Goal: Obtain resource: Download file/media

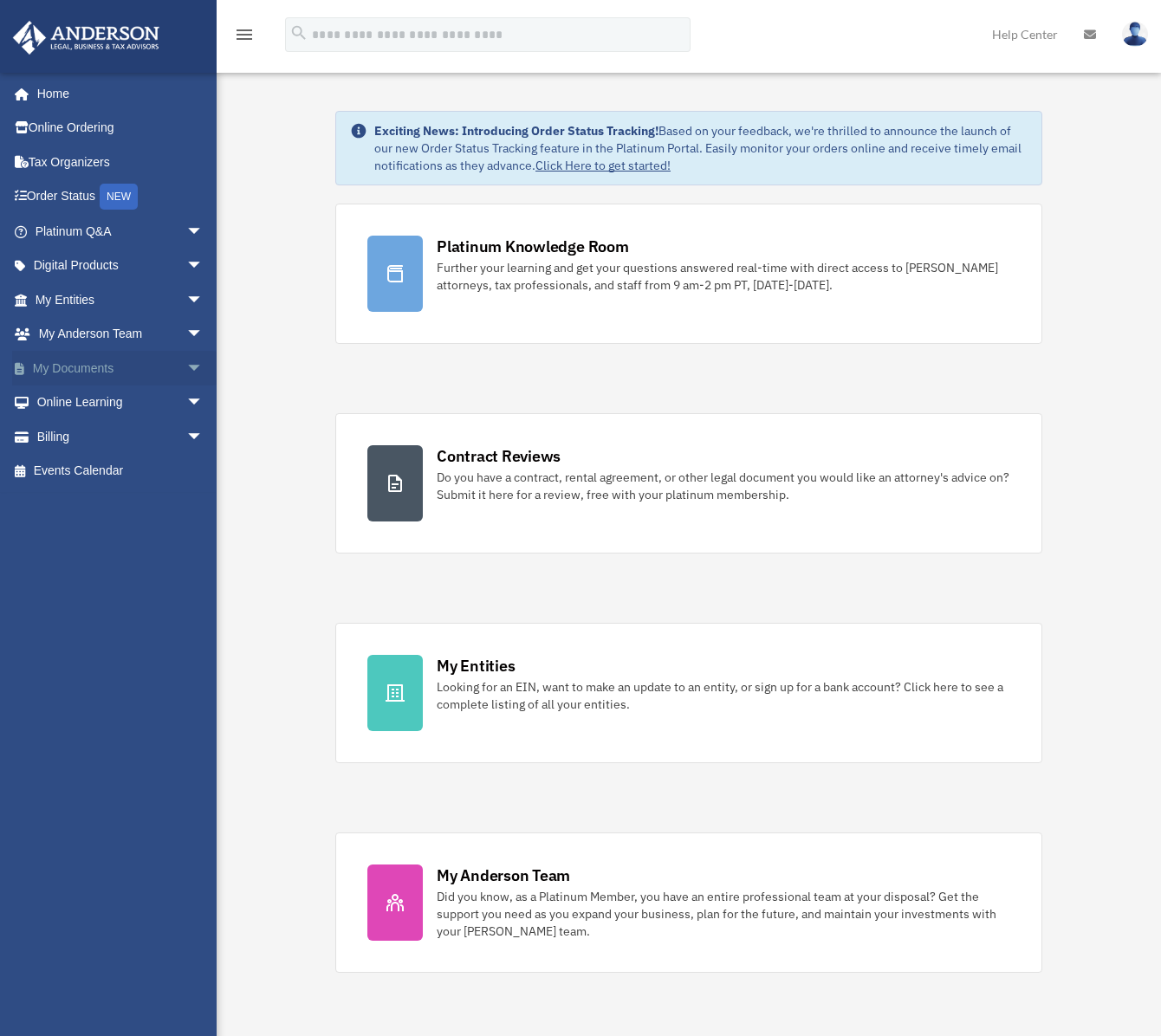
click at [135, 367] on link "My Documents arrow_drop_down" at bounding box center [120, 367] width 217 height 34
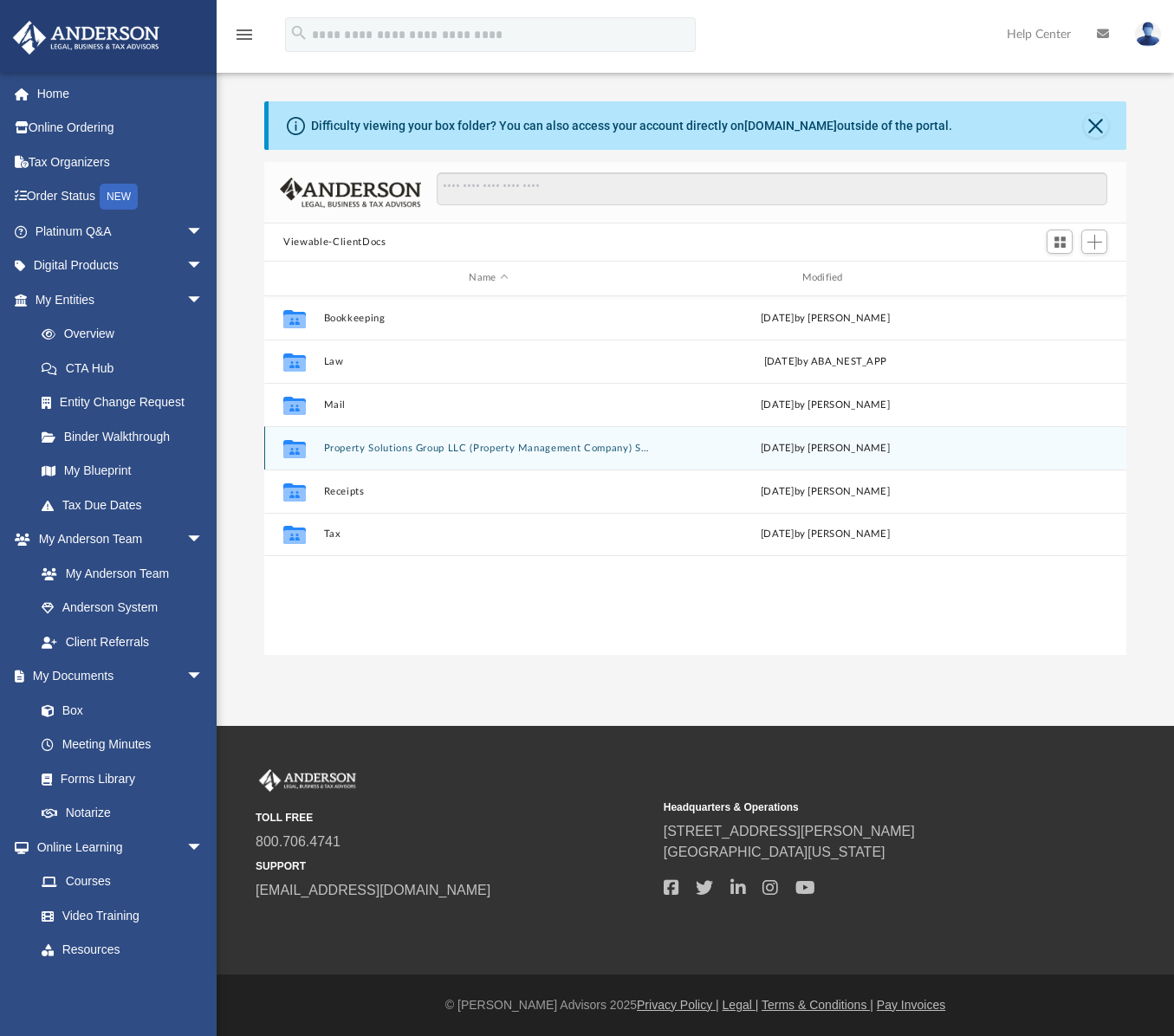
scroll to position [381, 848]
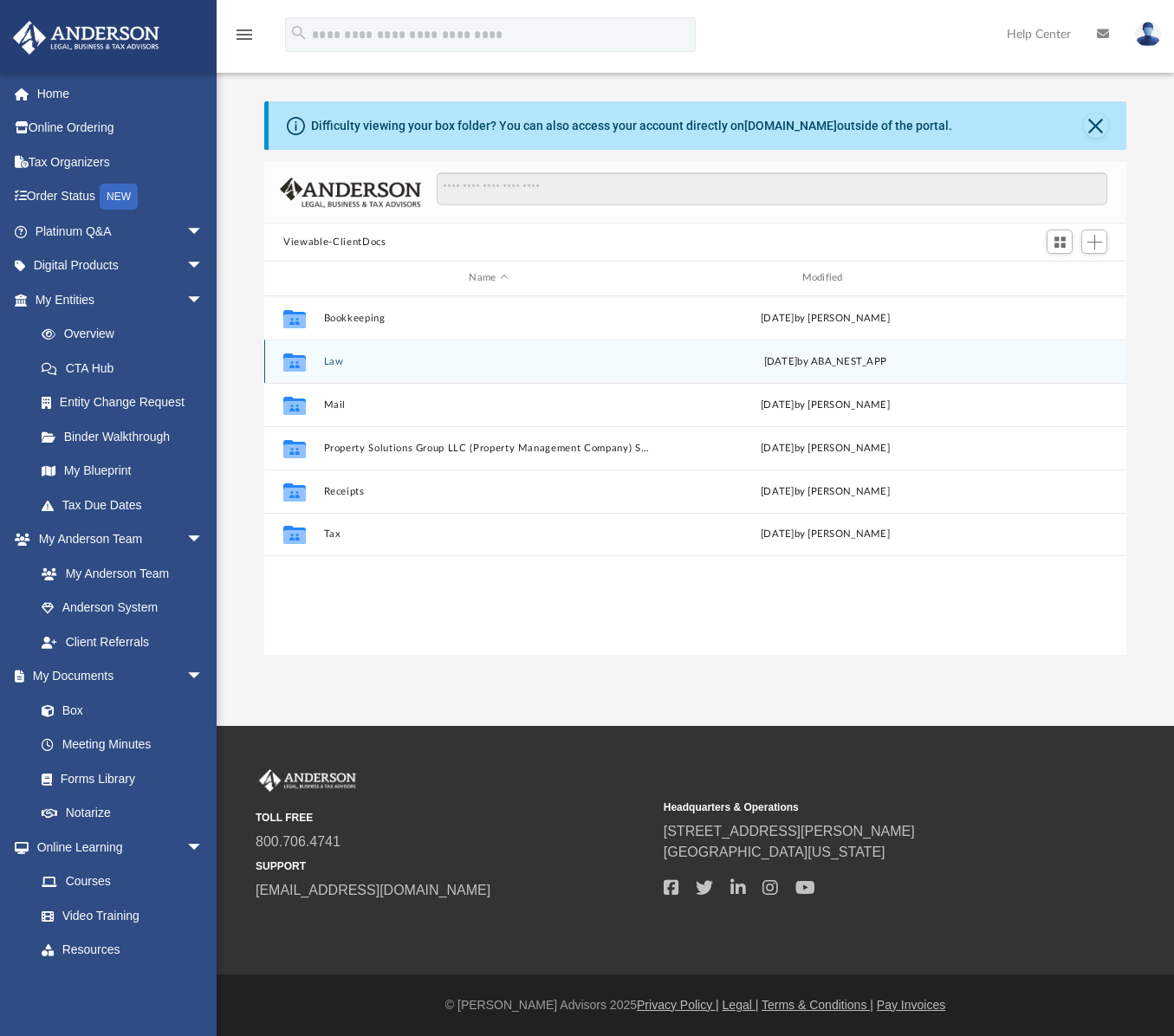
click at [333, 361] on button "Law" at bounding box center [489, 361] width 330 height 11
click at [374, 364] on button "[STREET_ADDRESS], LLC" at bounding box center [489, 361] width 330 height 11
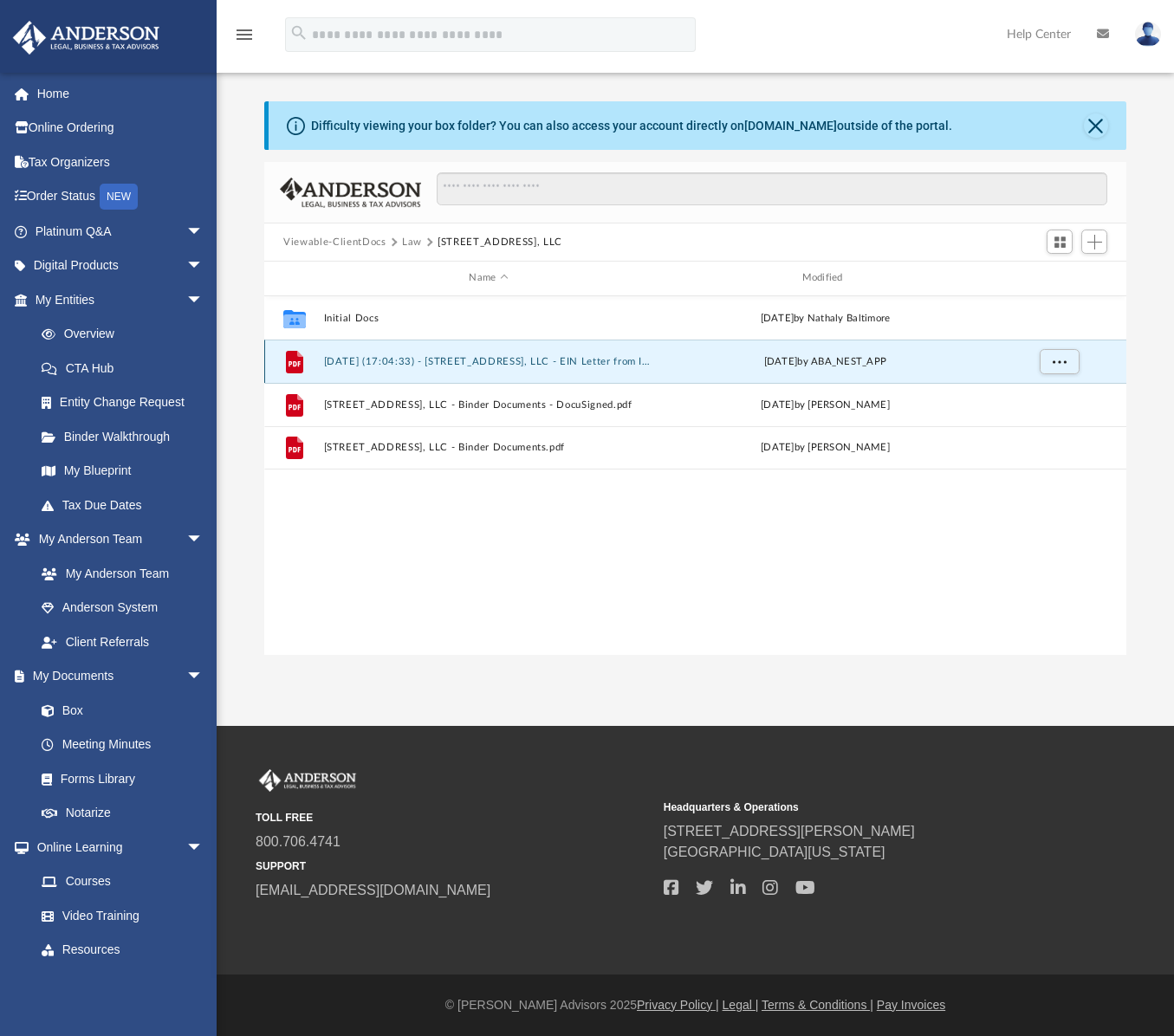
click at [471, 366] on button "[DATE] (17:04:33) - [STREET_ADDRESS], LLC - EIN Letter from IRS.pdf" at bounding box center [489, 361] width 330 height 11
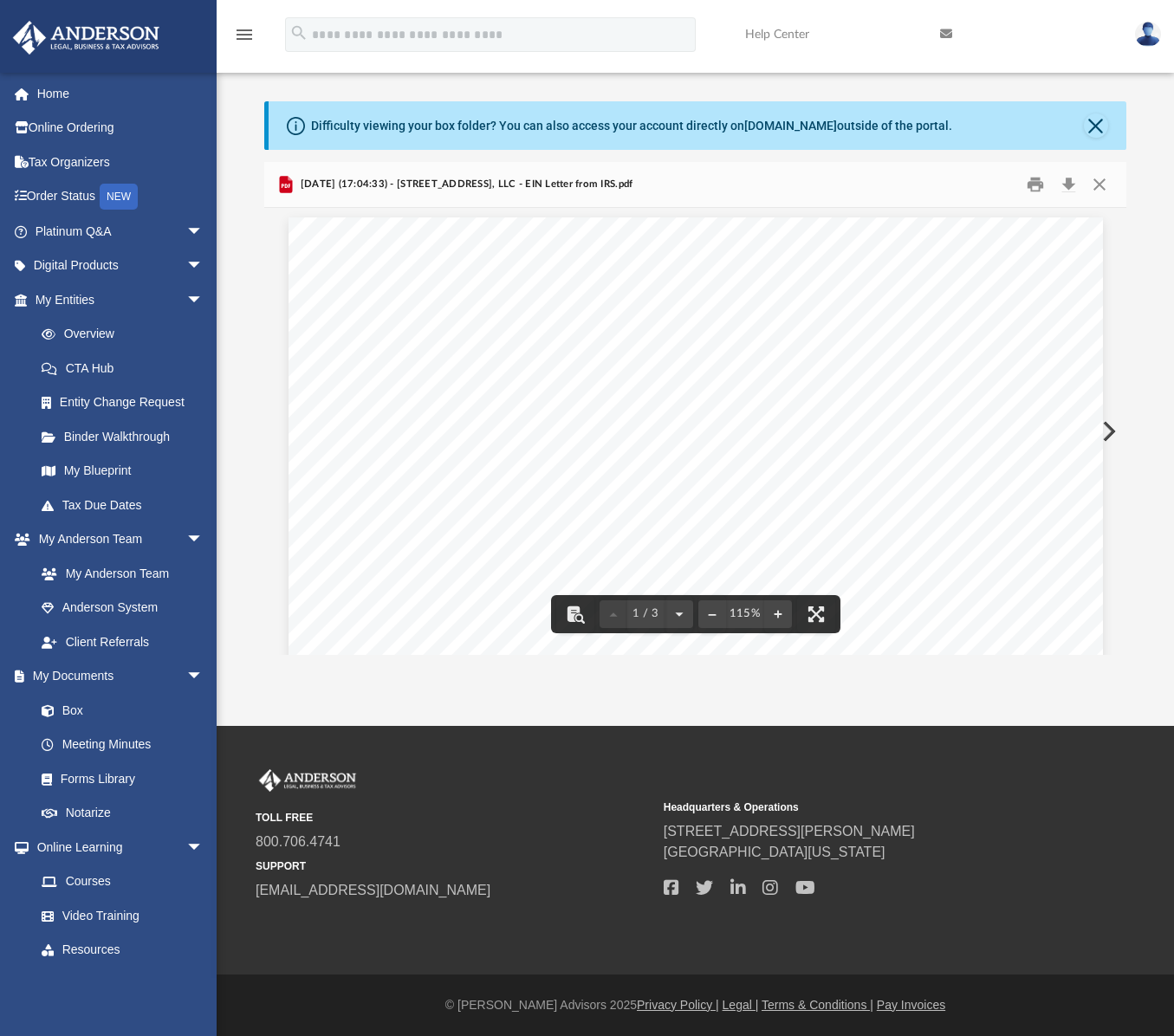
scroll to position [0, 0]
click at [1065, 187] on button "Download" at bounding box center [1068, 185] width 31 height 27
click at [690, 342] on div "Page 1" at bounding box center [695, 745] width 815 height 1050
click at [1098, 182] on button "Close" at bounding box center [1098, 185] width 31 height 27
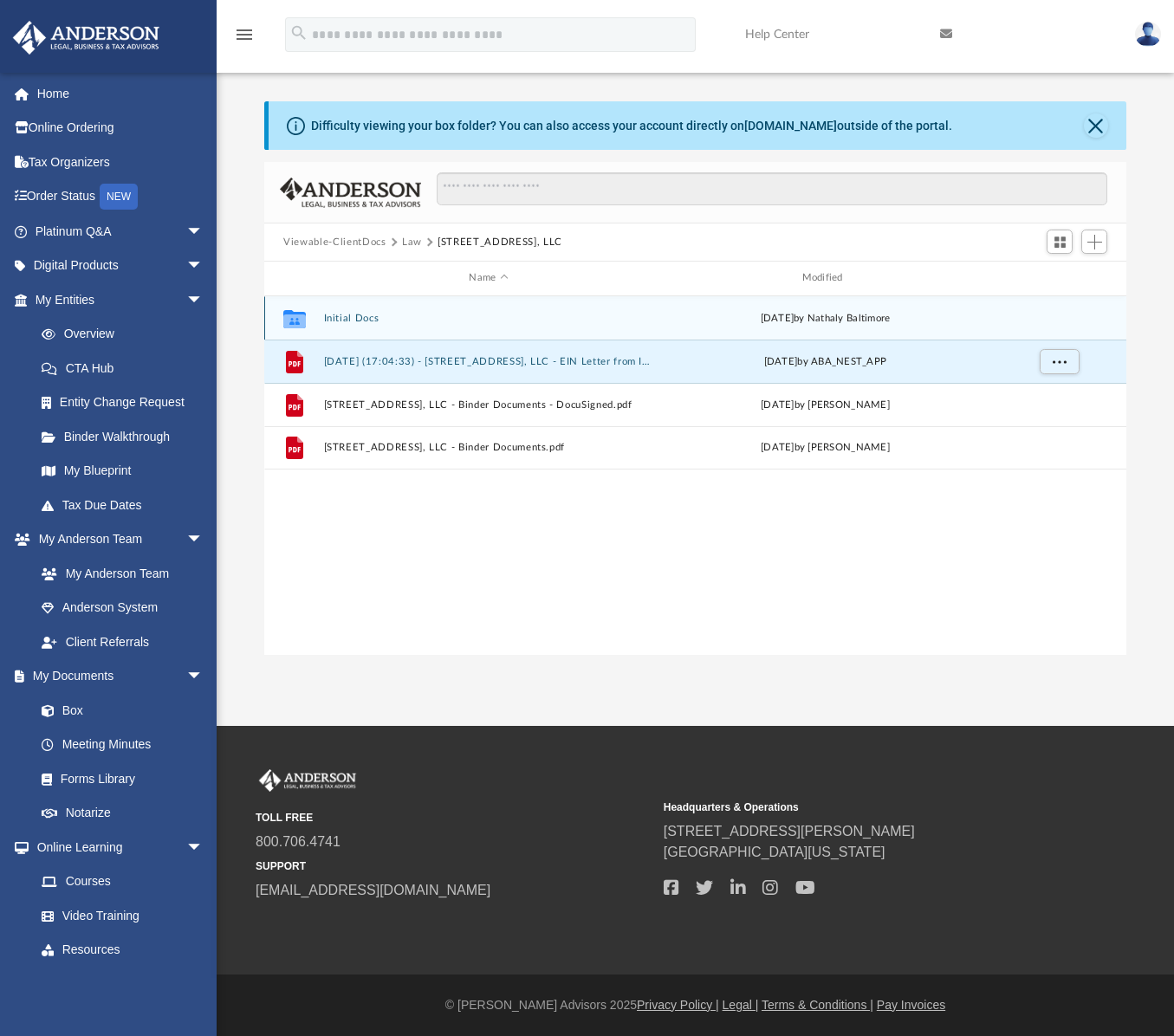
click at [368, 319] on button "Initial Docs" at bounding box center [489, 318] width 330 height 11
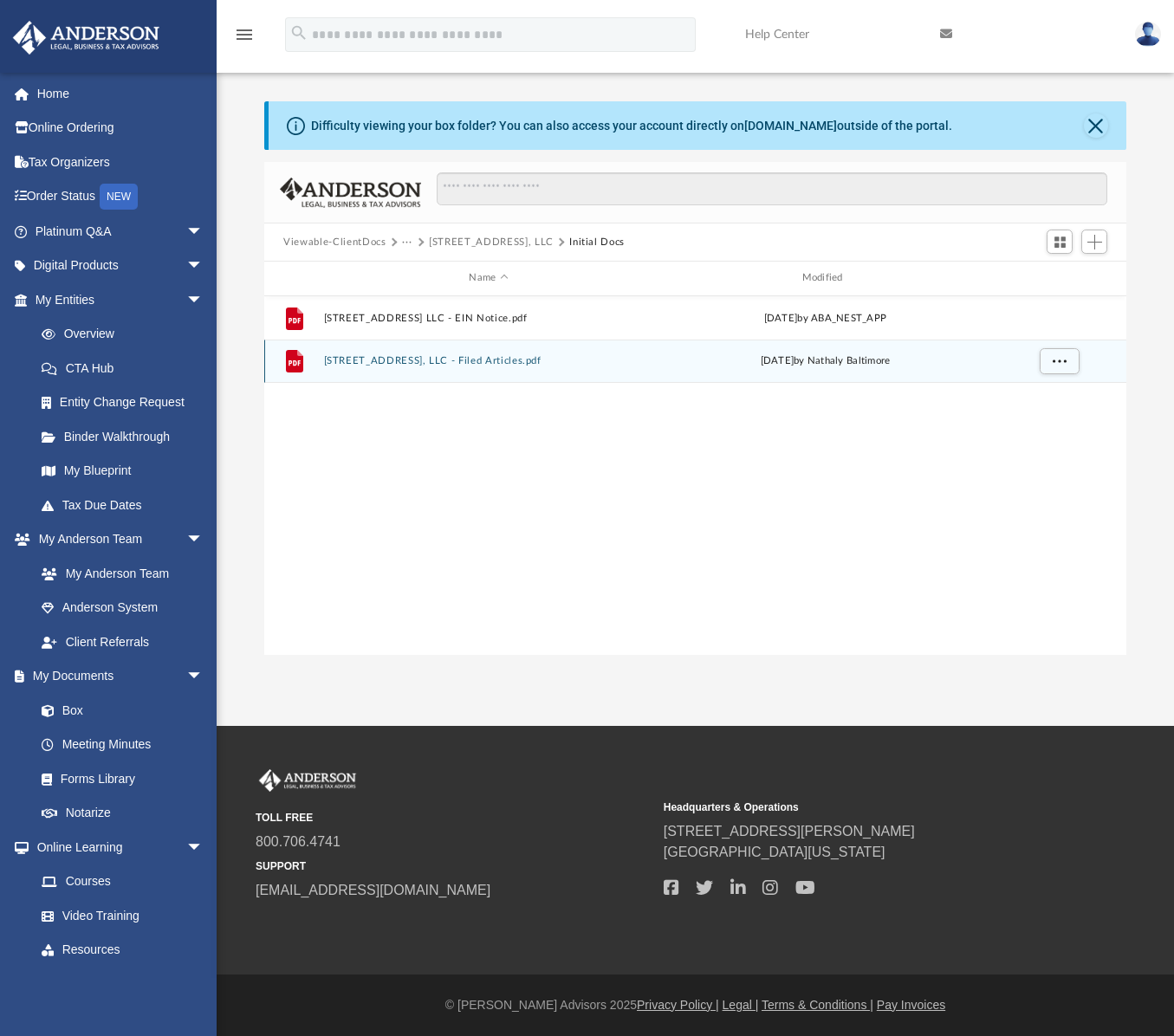
click at [427, 365] on button "3321 Mishawaka Ave, LLC - Filed Articles.pdf" at bounding box center [489, 360] width 330 height 11
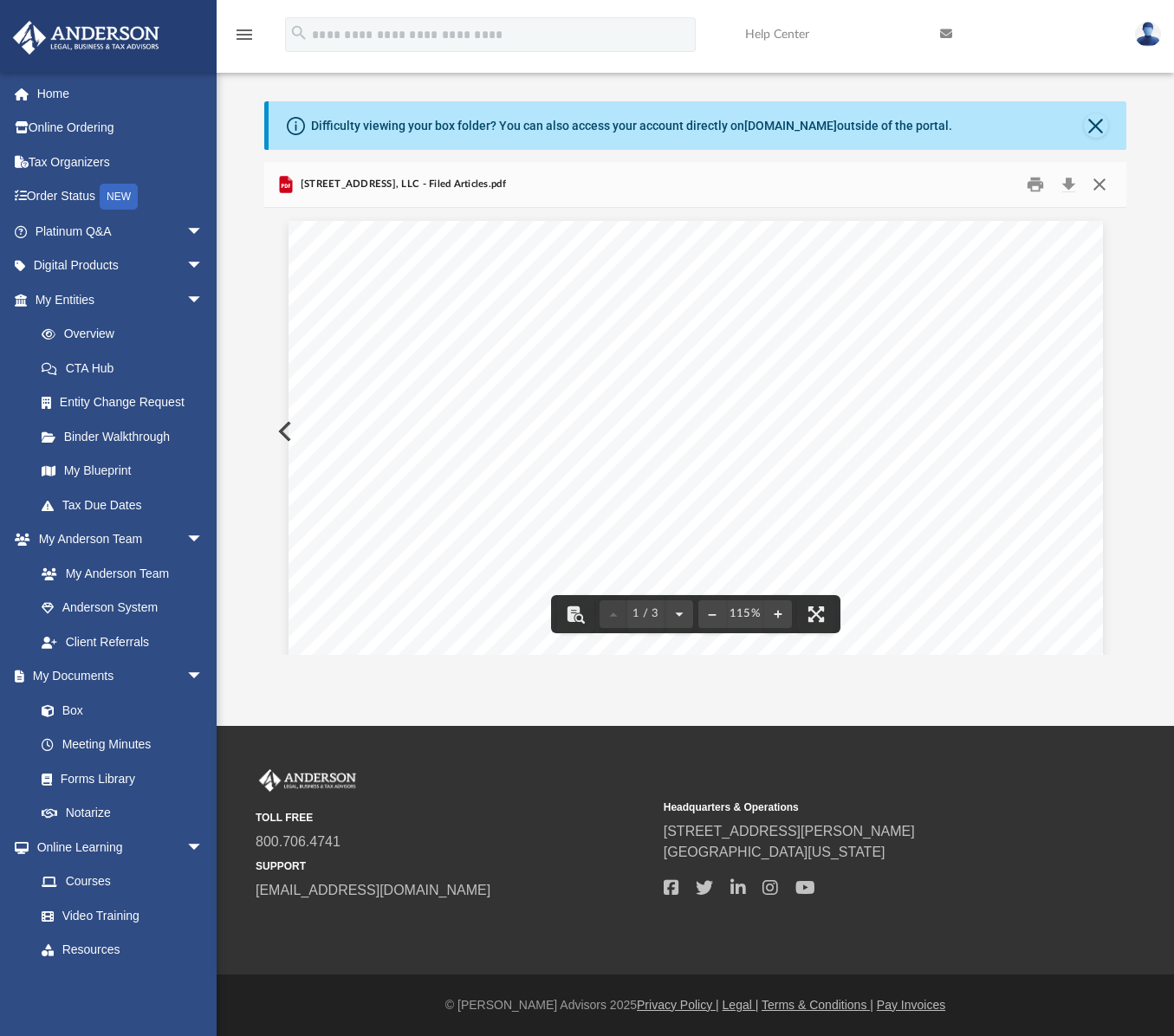
click at [1101, 186] on button "Close" at bounding box center [1098, 185] width 31 height 27
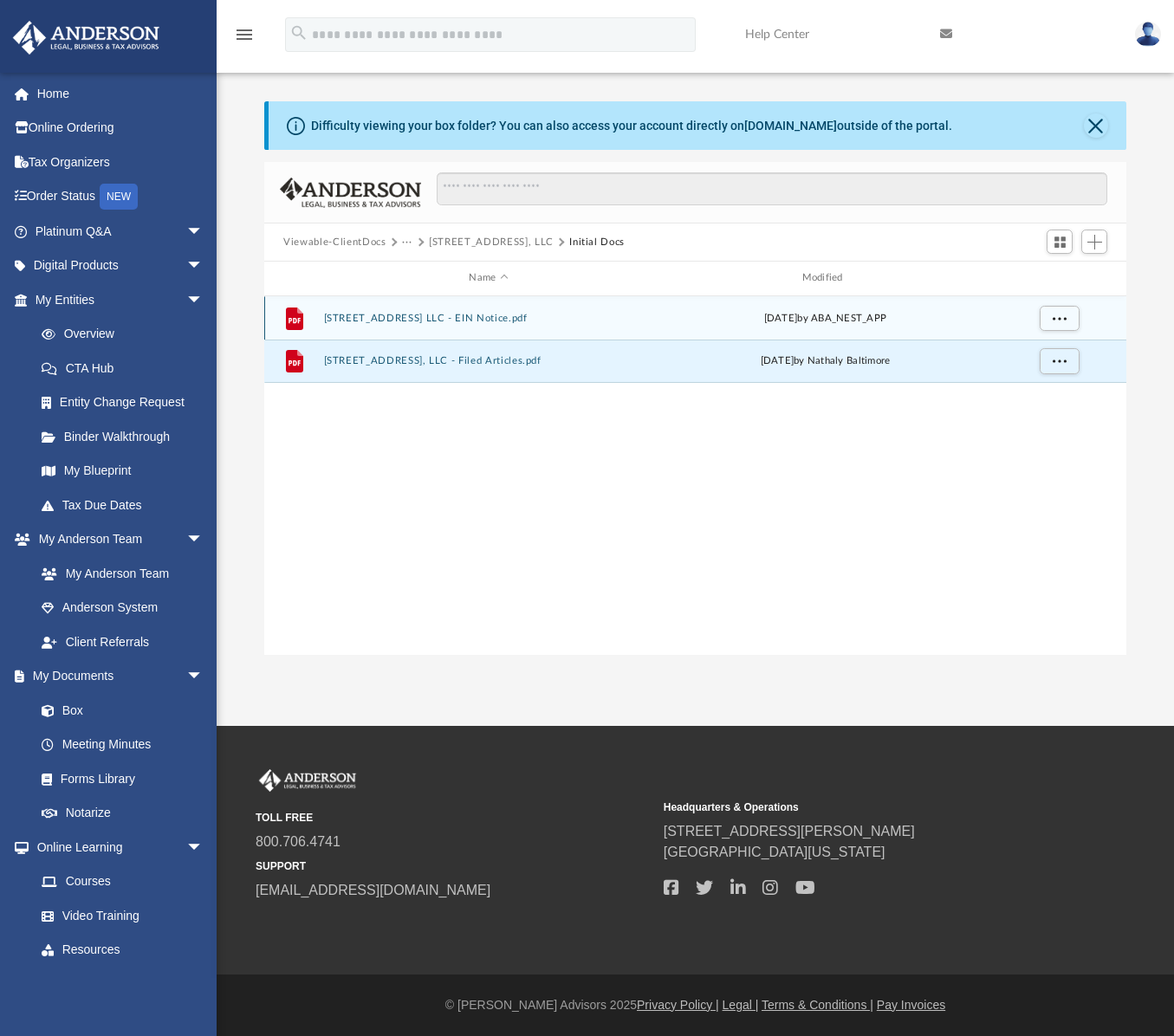
scroll to position [381, 848]
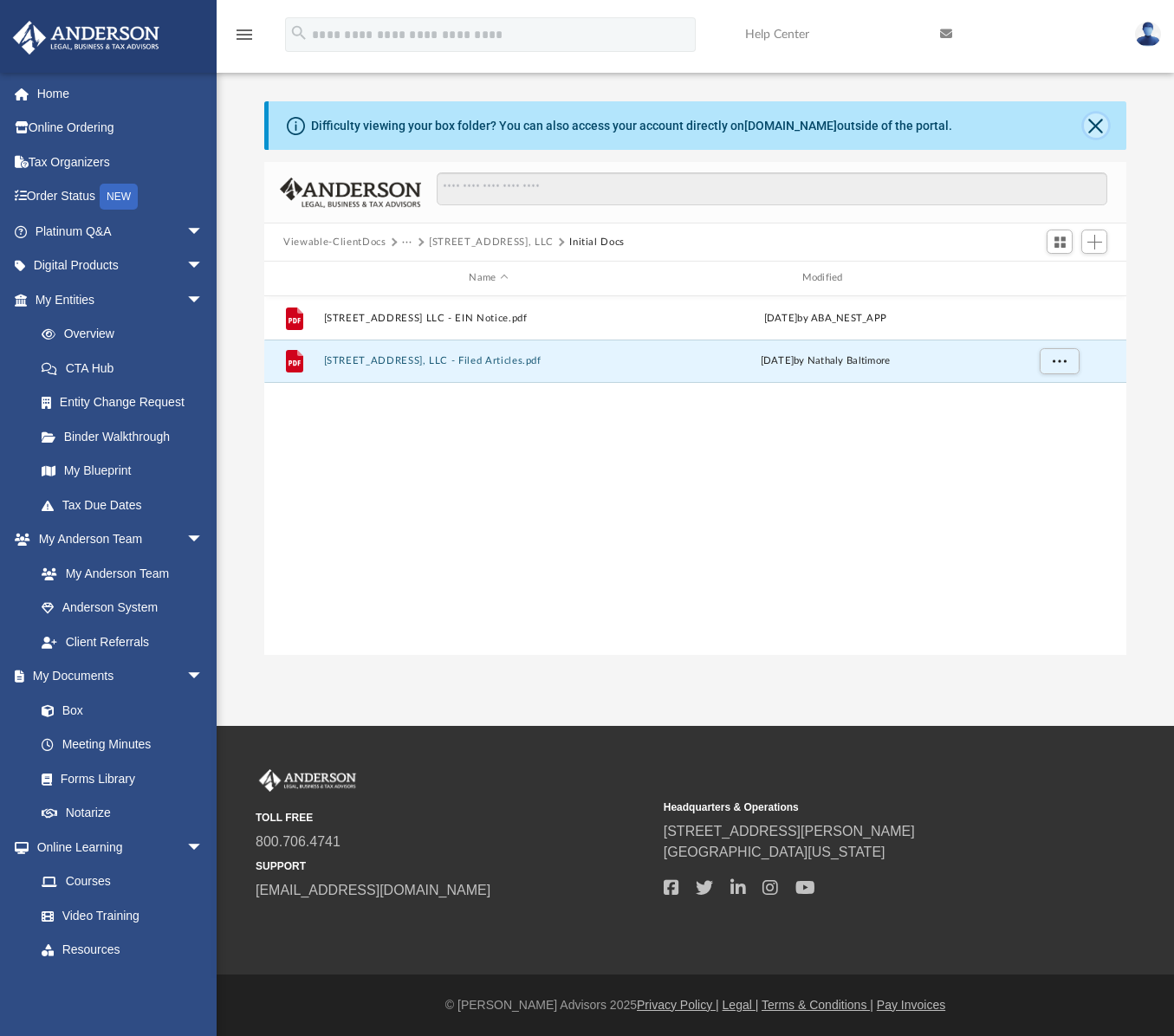
click at [1099, 131] on button "Close" at bounding box center [1096, 126] width 25 height 25
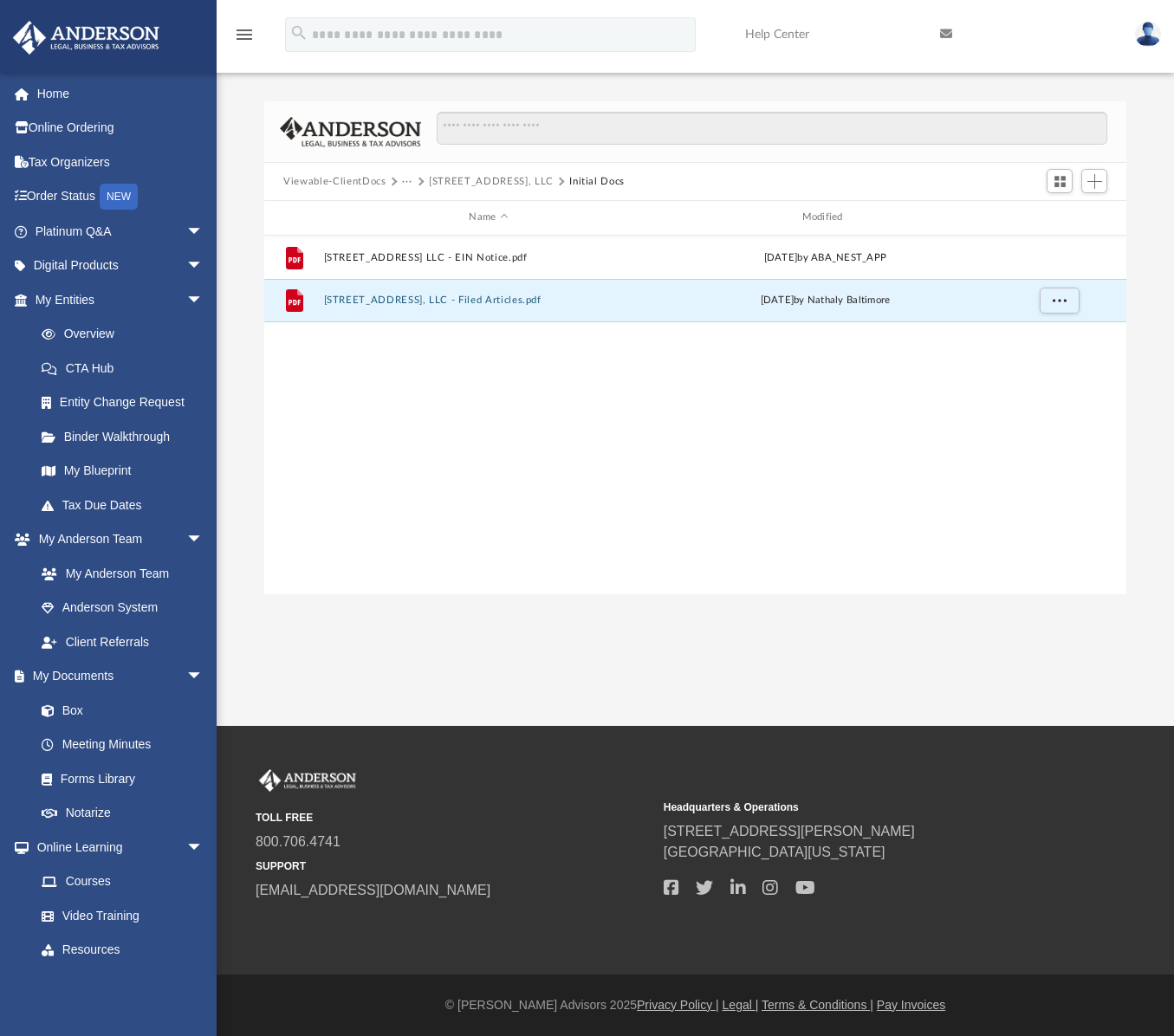
click at [255, 363] on div "Difficulty viewing your box folder? You can also access your account directly o…" at bounding box center [694, 347] width 957 height 493
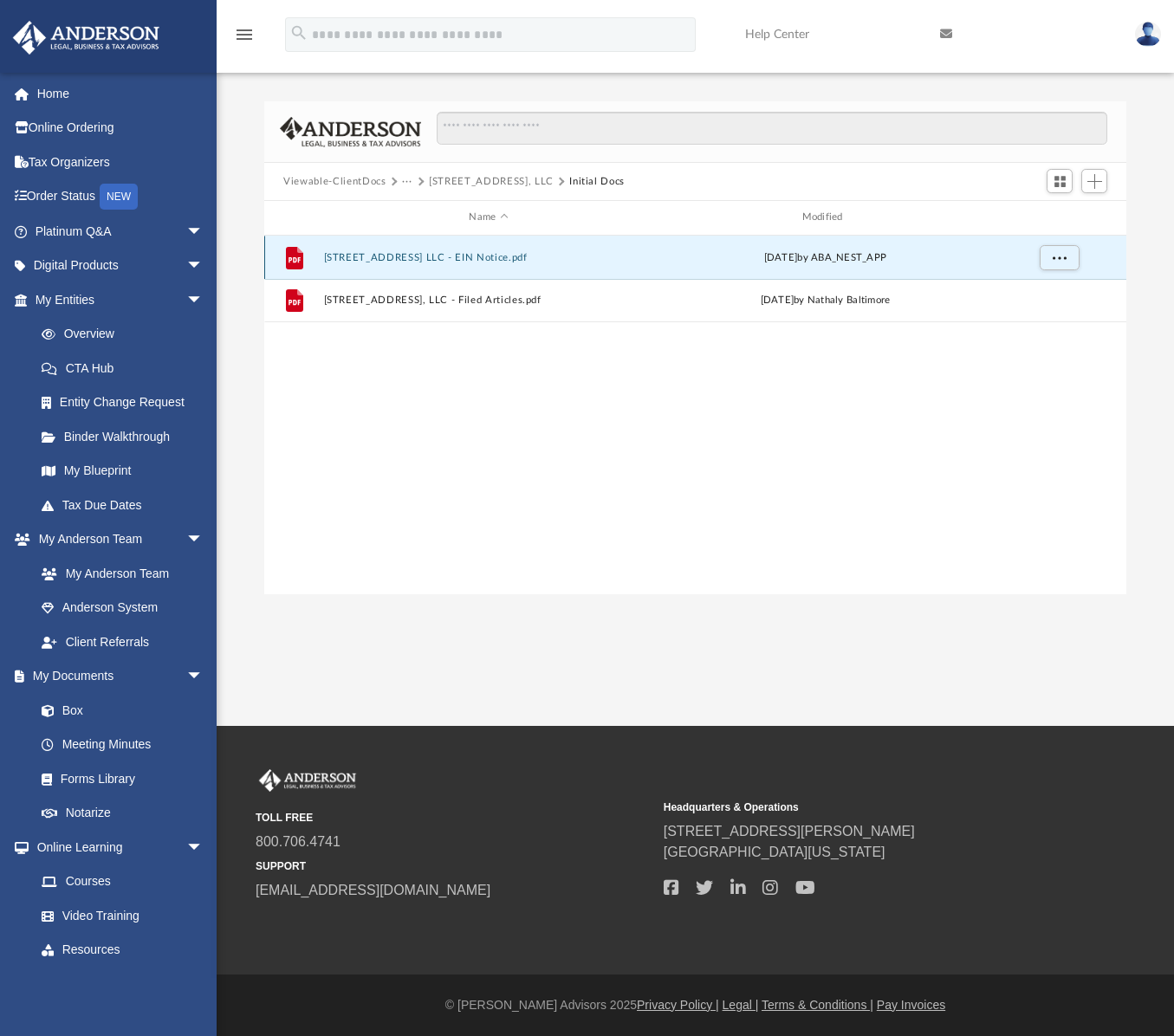
click at [384, 257] on button "3321 Mishawaka Ave LLC - EIN Notice.pdf" at bounding box center [489, 257] width 330 height 11
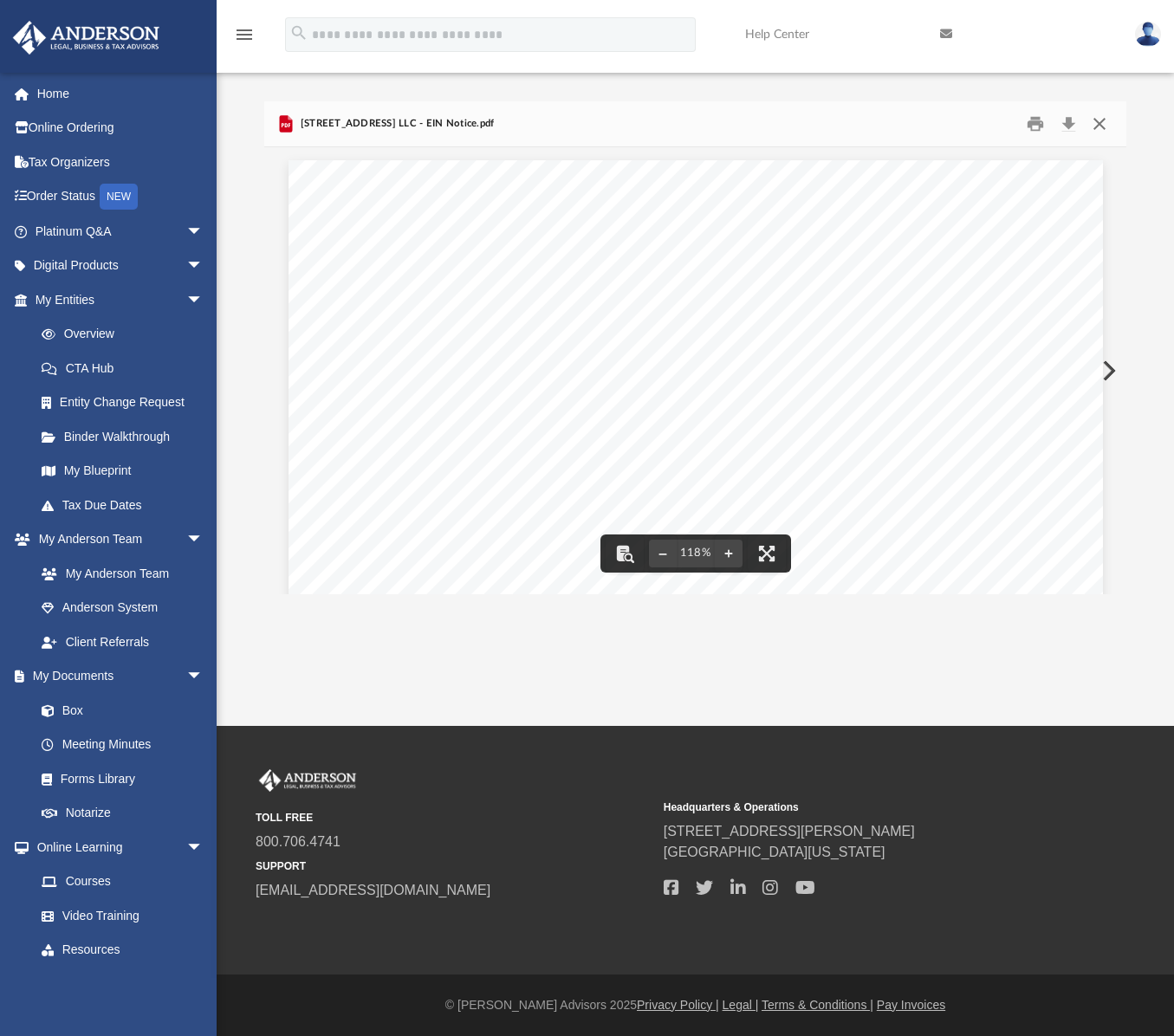
click at [1107, 123] on button "Close" at bounding box center [1098, 124] width 31 height 27
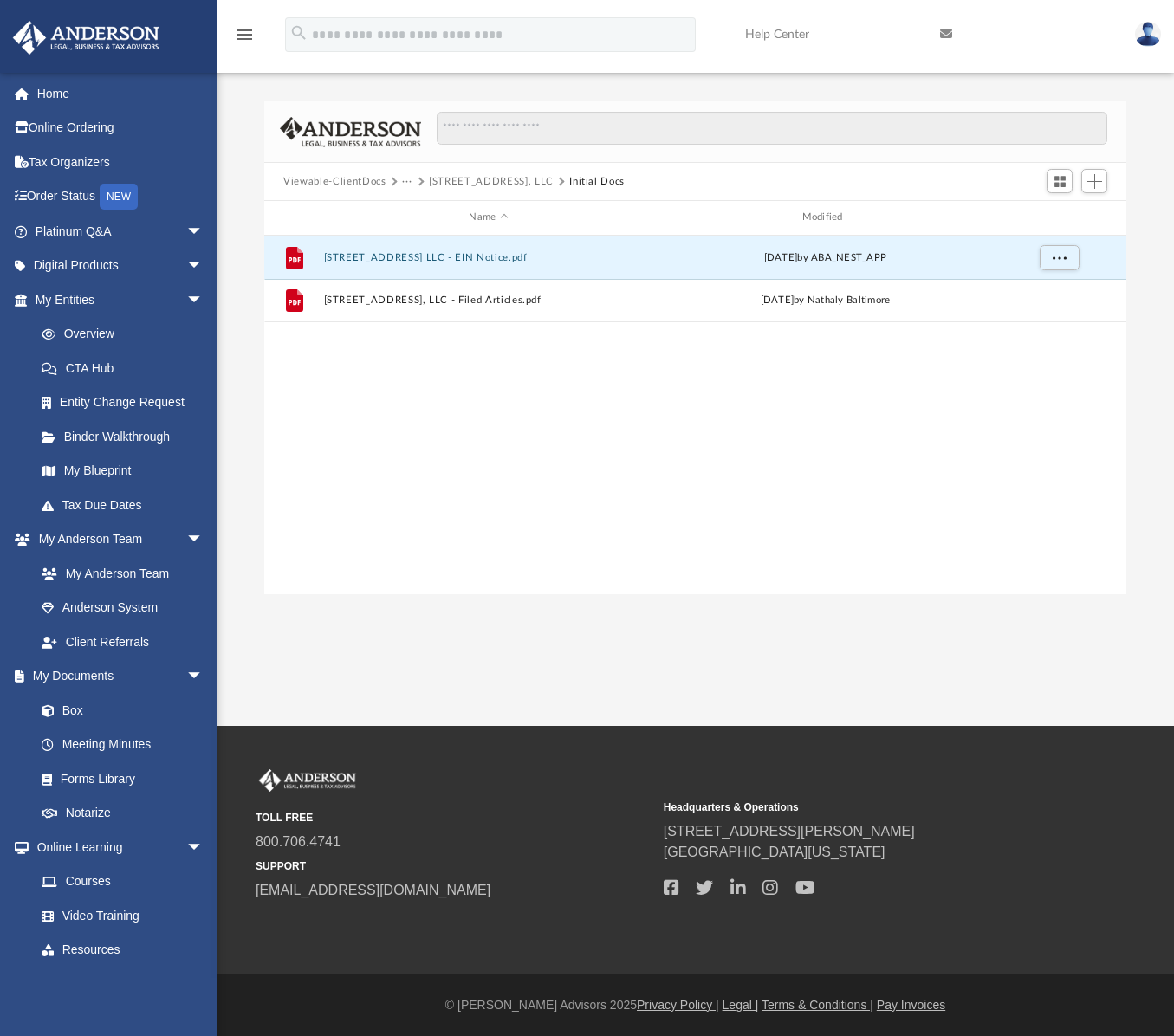
click at [472, 431] on div "File 3321 Mishawaka Ave LLC - EIN Notice.pdf Tue Aug 5 2025 by ABA_NEST_APP Fil…" at bounding box center [695, 415] width 862 height 359
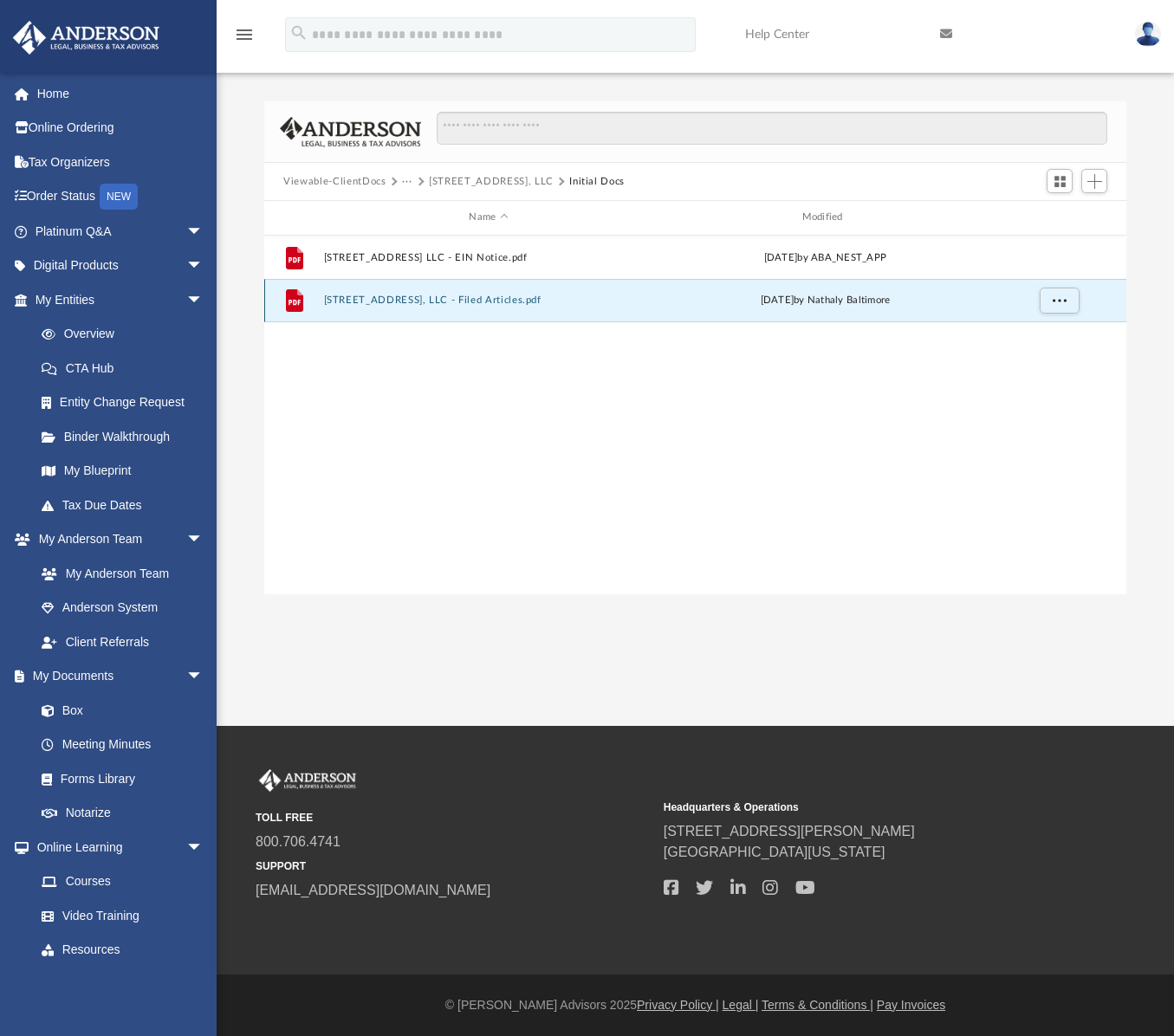
click at [455, 302] on button "3321 Mishawaka Ave, LLC - Filed Articles.pdf" at bounding box center [489, 300] width 330 height 11
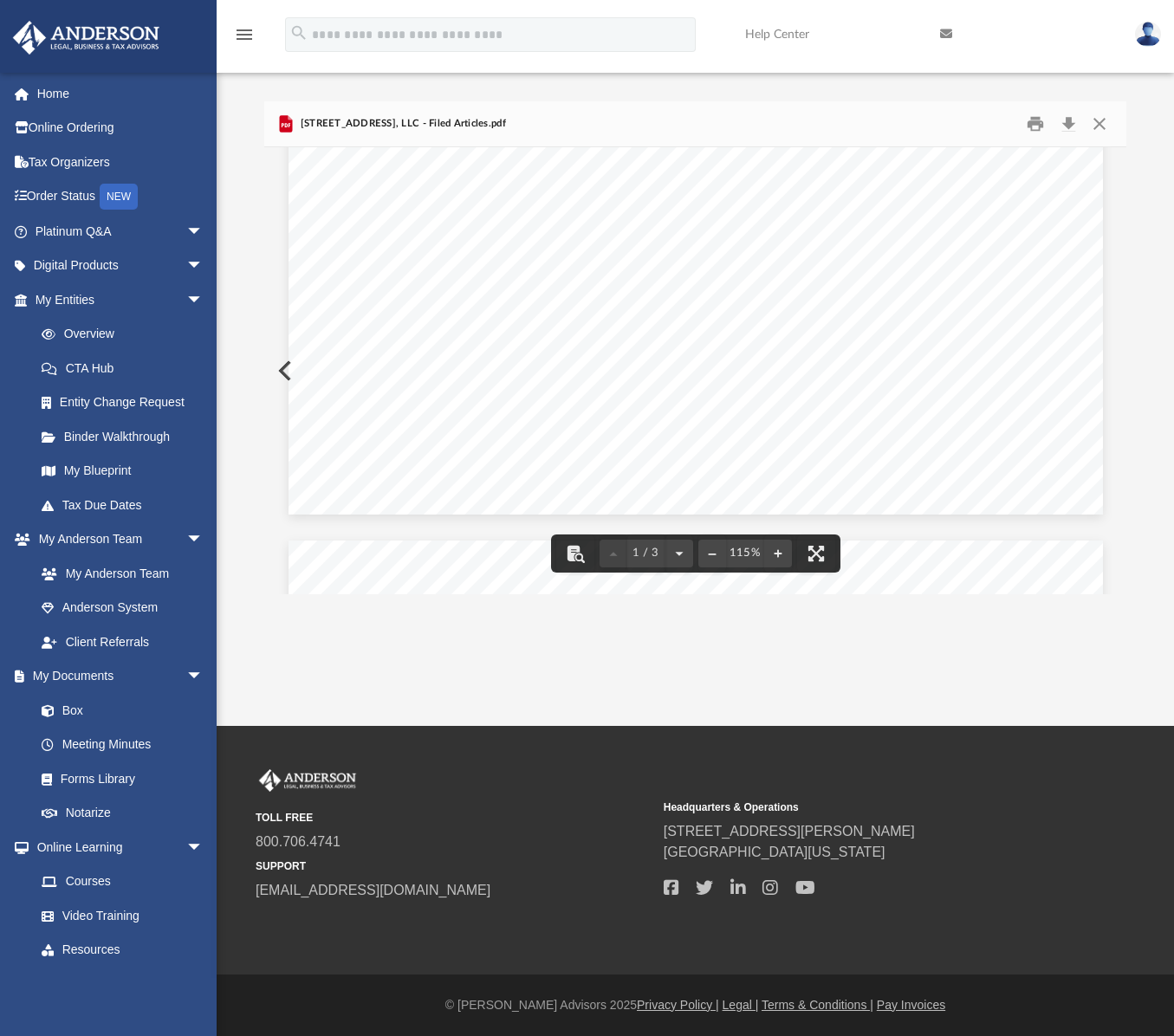
scroll to position [540, 0]
click at [1105, 119] on button "Close" at bounding box center [1098, 124] width 31 height 27
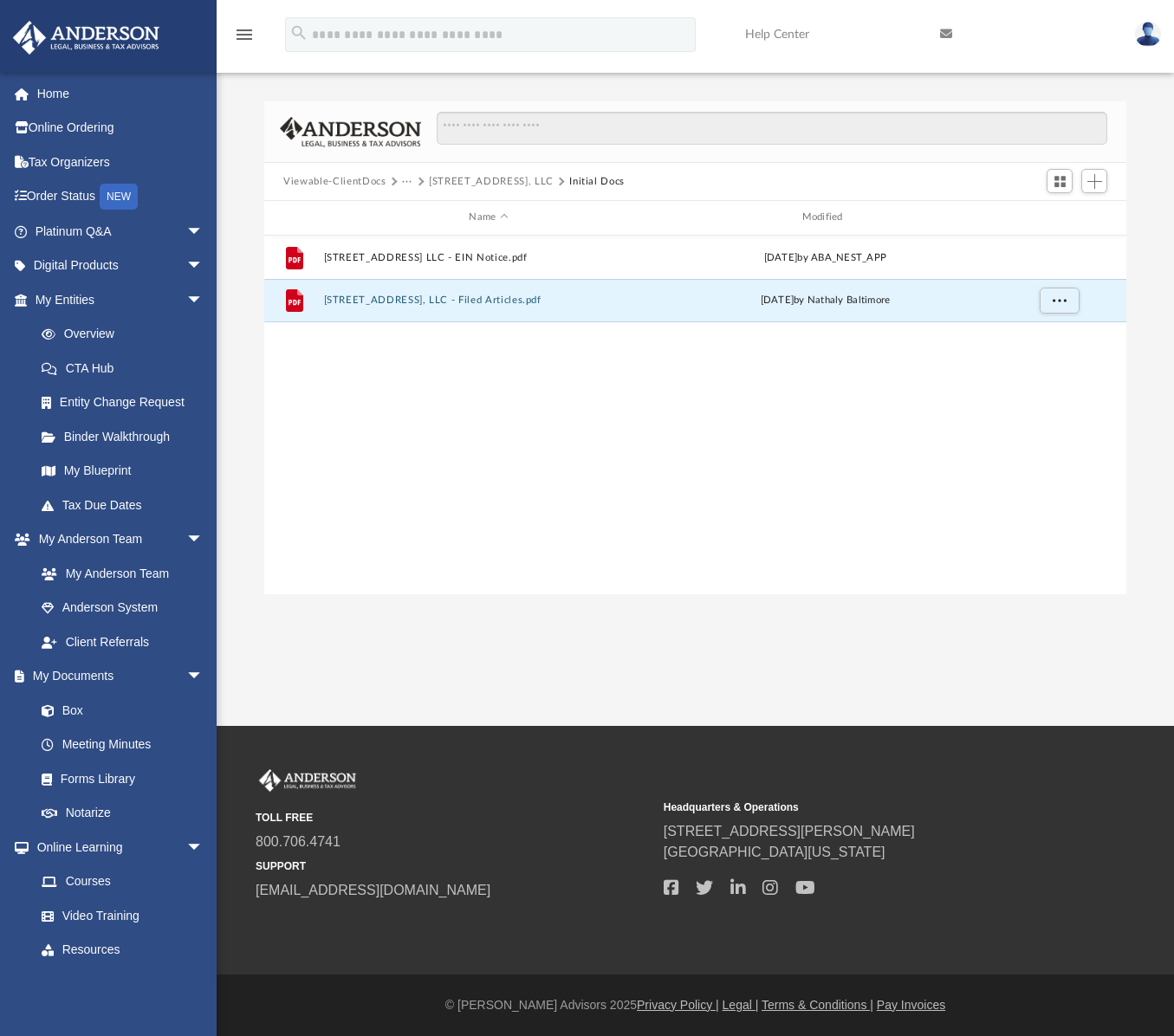
click at [505, 177] on button "3321 Mishawaka Ave, LLC" at bounding box center [491, 182] width 125 height 16
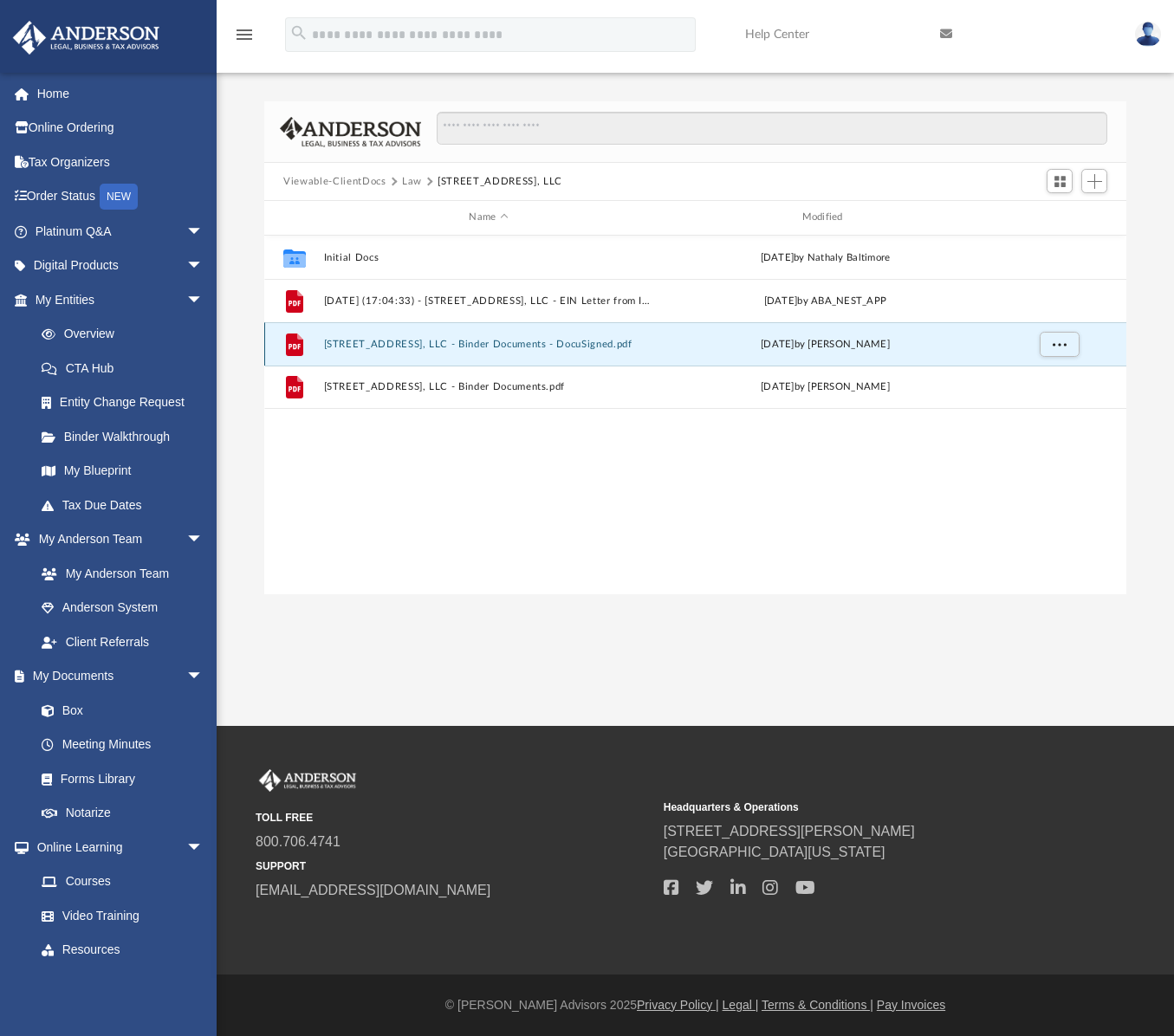
click at [390, 343] on button "3321 Mishawaka Ave, LLC - Binder Documents - DocuSigned.pdf" at bounding box center [489, 344] width 330 height 11
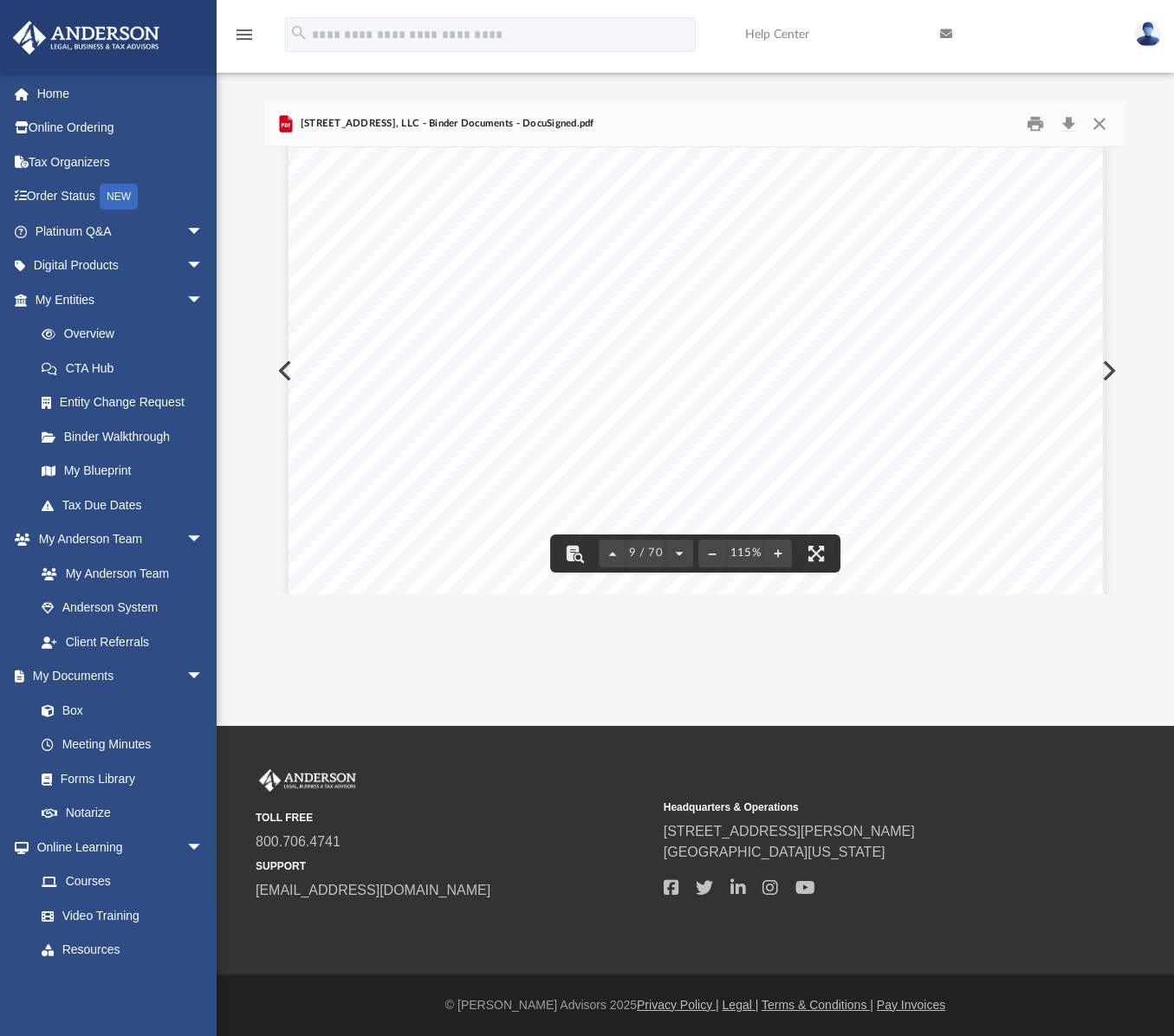
scroll to position [9122, 0]
click at [253, 234] on div "Difficulty viewing your box folder? You can also access your account directly o…" at bounding box center [694, 347] width 957 height 493
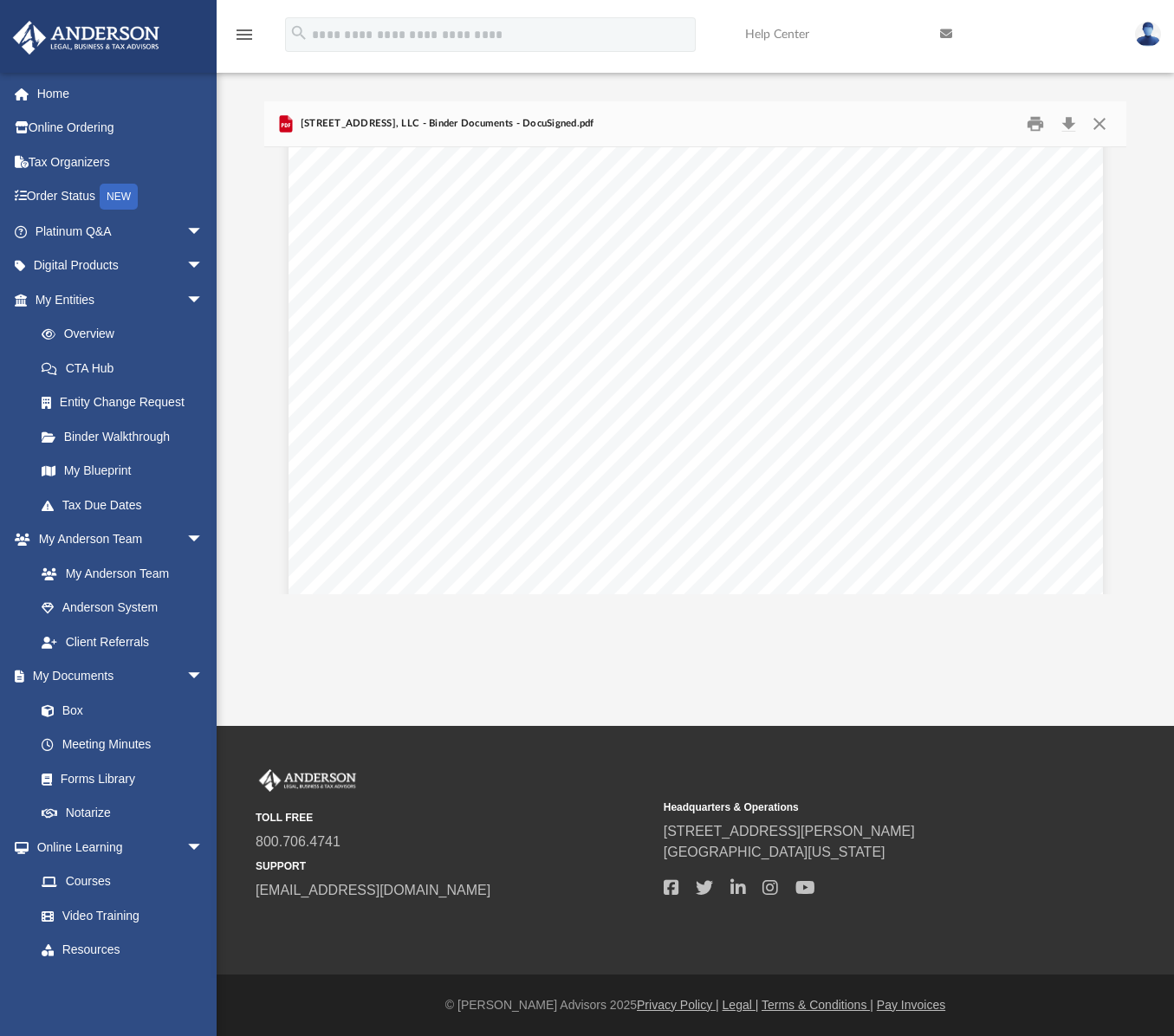
click at [255, 192] on div "Difficulty viewing your box folder? You can also access your account directly o…" at bounding box center [694, 347] width 957 height 493
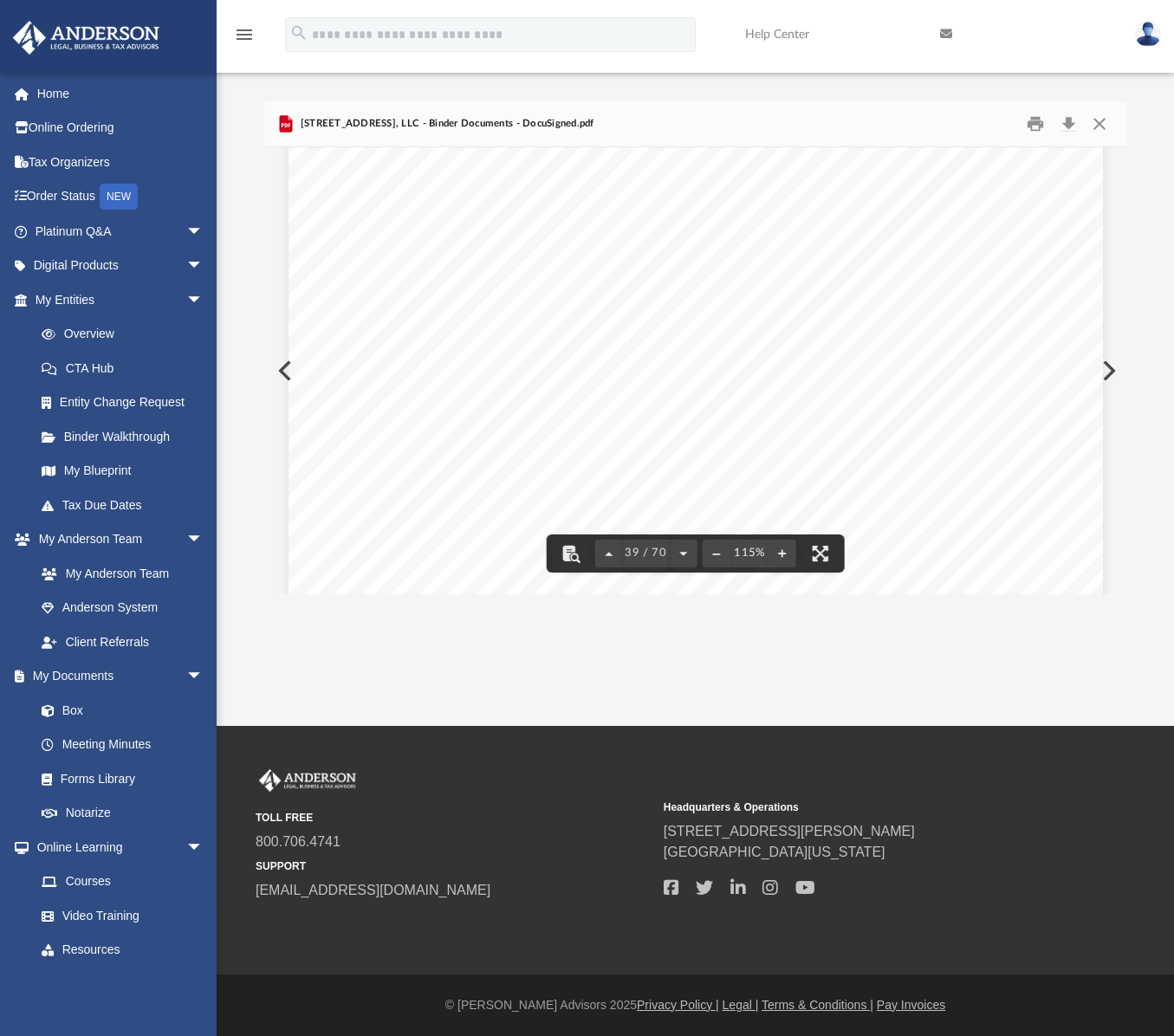
scroll to position [41142, 0]
drag, startPoint x: 1120, startPoint y: 384, endPoint x: 1122, endPoint y: 594, distance: 210.0
click at [1122, 594] on div "App kurtisinsurance@gmail.com Sign Out kurtisinsurance@gmail.com Home Online Or…" at bounding box center [587, 363] width 1174 height 726
drag, startPoint x: 1117, startPoint y: 379, endPoint x: 1118, endPoint y: 565, distance: 186.0
click at [1118, 565] on div "Operating Agreement of 3321 Mishawaka Ave, LLC Page 18 of 39 treated (and, in t…" at bounding box center [695, 371] width 862 height 447
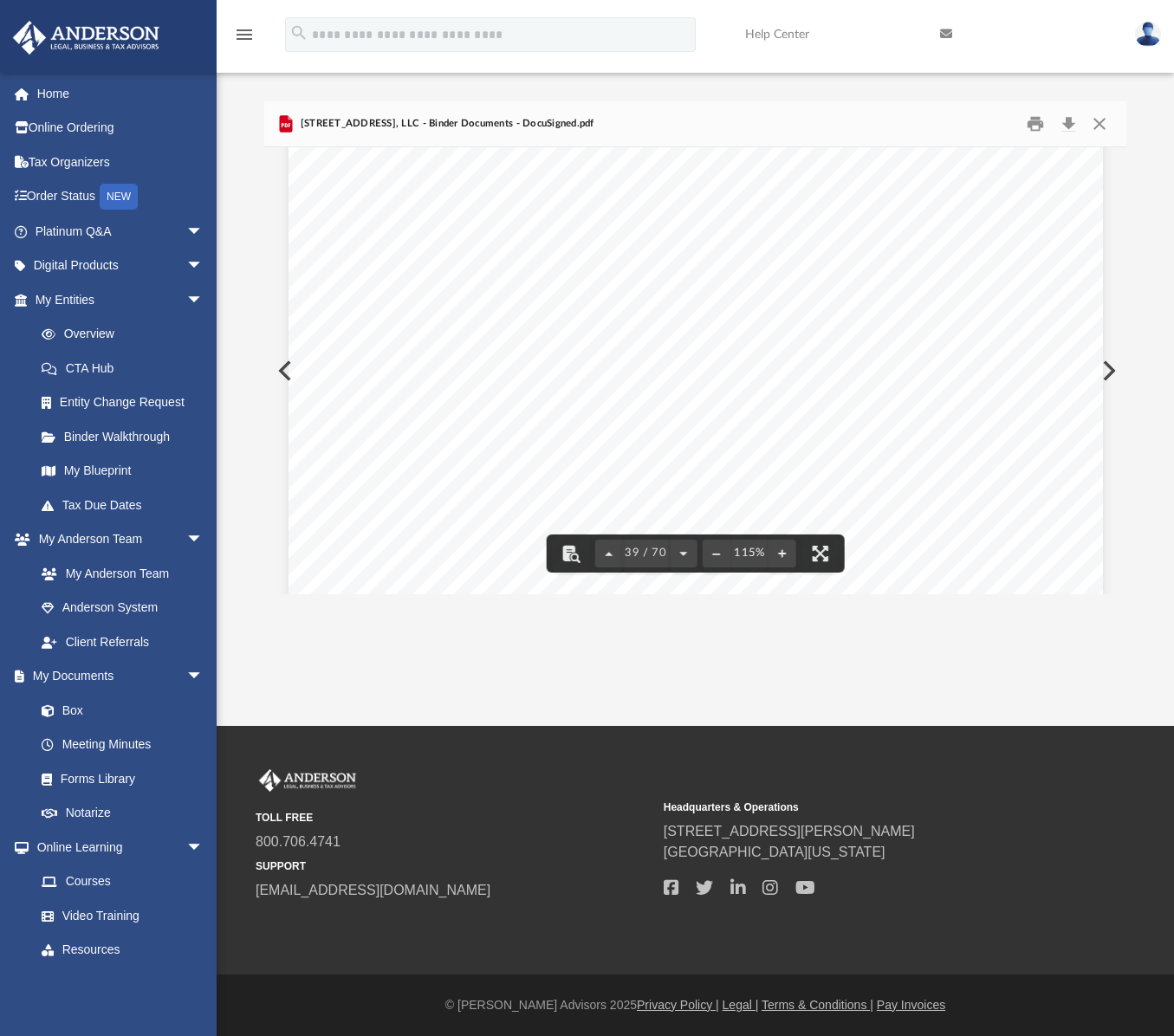
scroll to position [41521, 0]
drag, startPoint x: 1122, startPoint y: 388, endPoint x: 1126, endPoint y: 536, distance: 148.1
click at [1126, 536] on div "Difficulty viewing your box folder? You can also access your account directly o…" at bounding box center [694, 347] width 957 height 493
click at [861, 294] on div "Kurtis Diethrich 14887 State Rd 23, Ste 1 Granger , Indiana 46530 Re: 3321 Mish…" at bounding box center [695, 686] width 815 height 1054
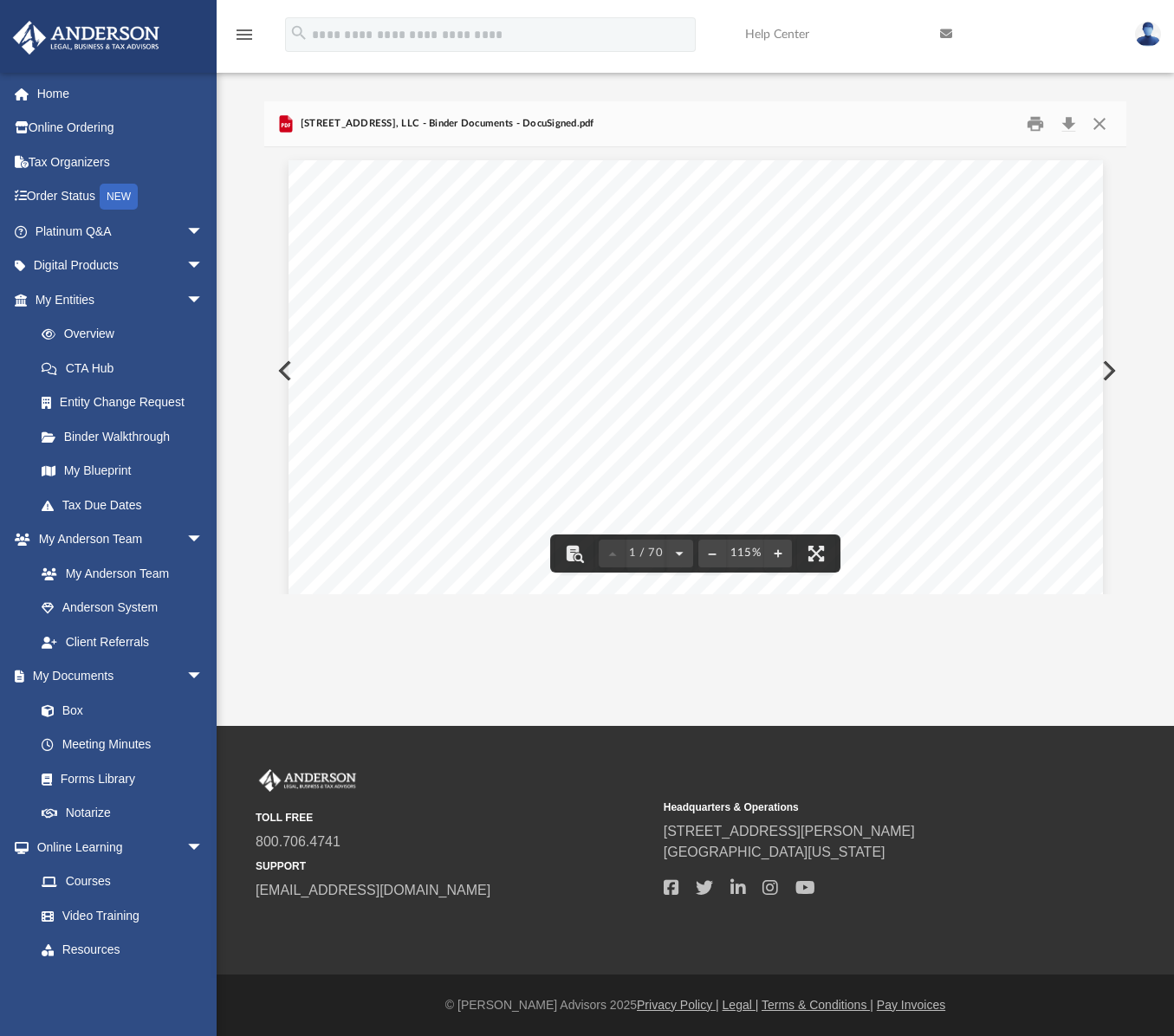
click at [708, 297] on div "Kurtis Diethrich 14887 State Rd 23, Ste 1 Granger , Indiana 46530 Re: 3321 Mish…" at bounding box center [695, 686] width 815 height 1054
click at [1023, 129] on button "Print" at bounding box center [1034, 124] width 34 height 27
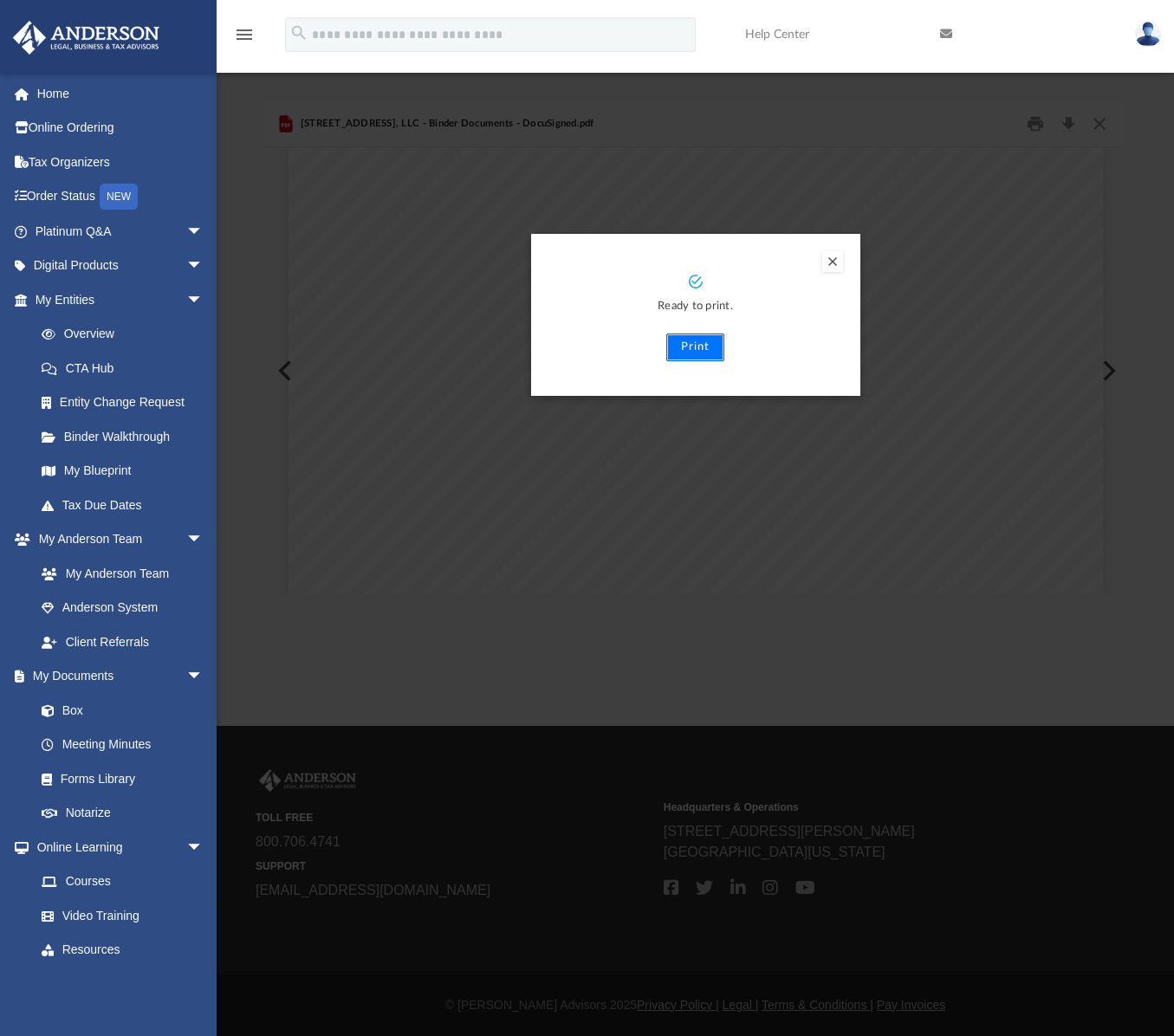
click at [693, 351] on button "Print" at bounding box center [695, 347] width 58 height 28
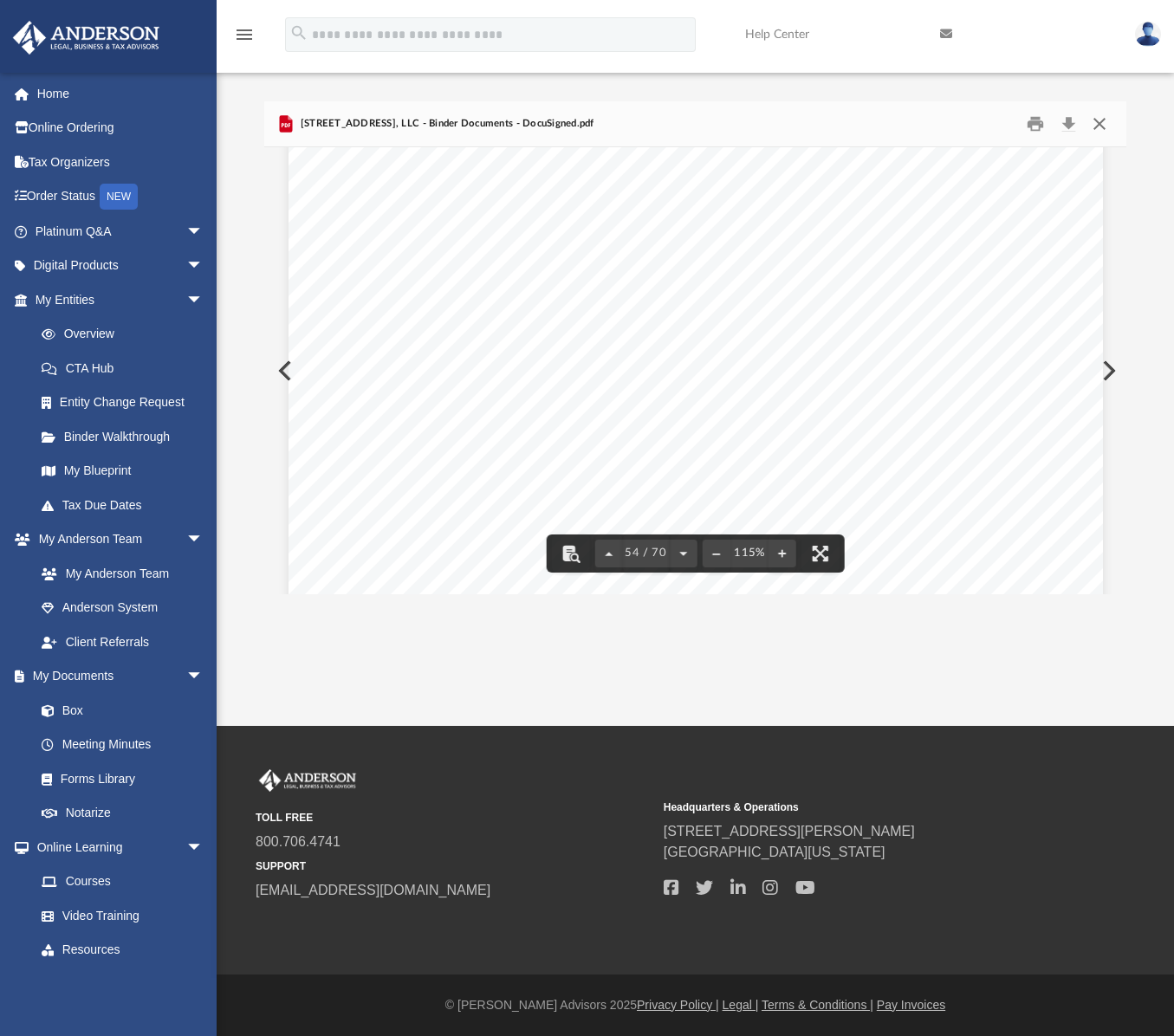
click at [1106, 127] on button "Close" at bounding box center [1098, 124] width 31 height 27
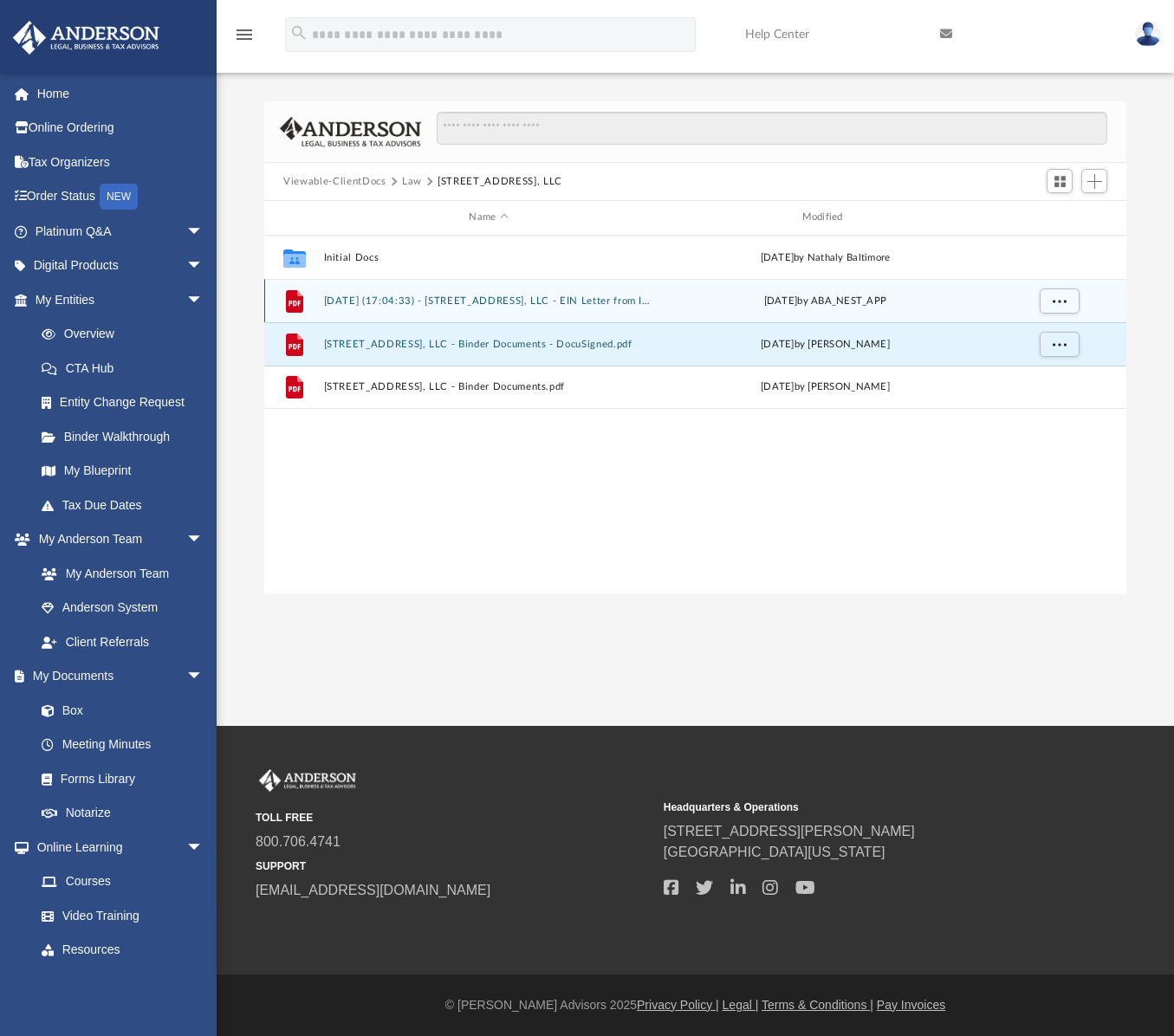
click at [491, 300] on button "2025.08.20 (17:04:33) - 3321 Mishawaka Ave, LLC - EIN Letter from IRS.pdf" at bounding box center [489, 301] width 330 height 11
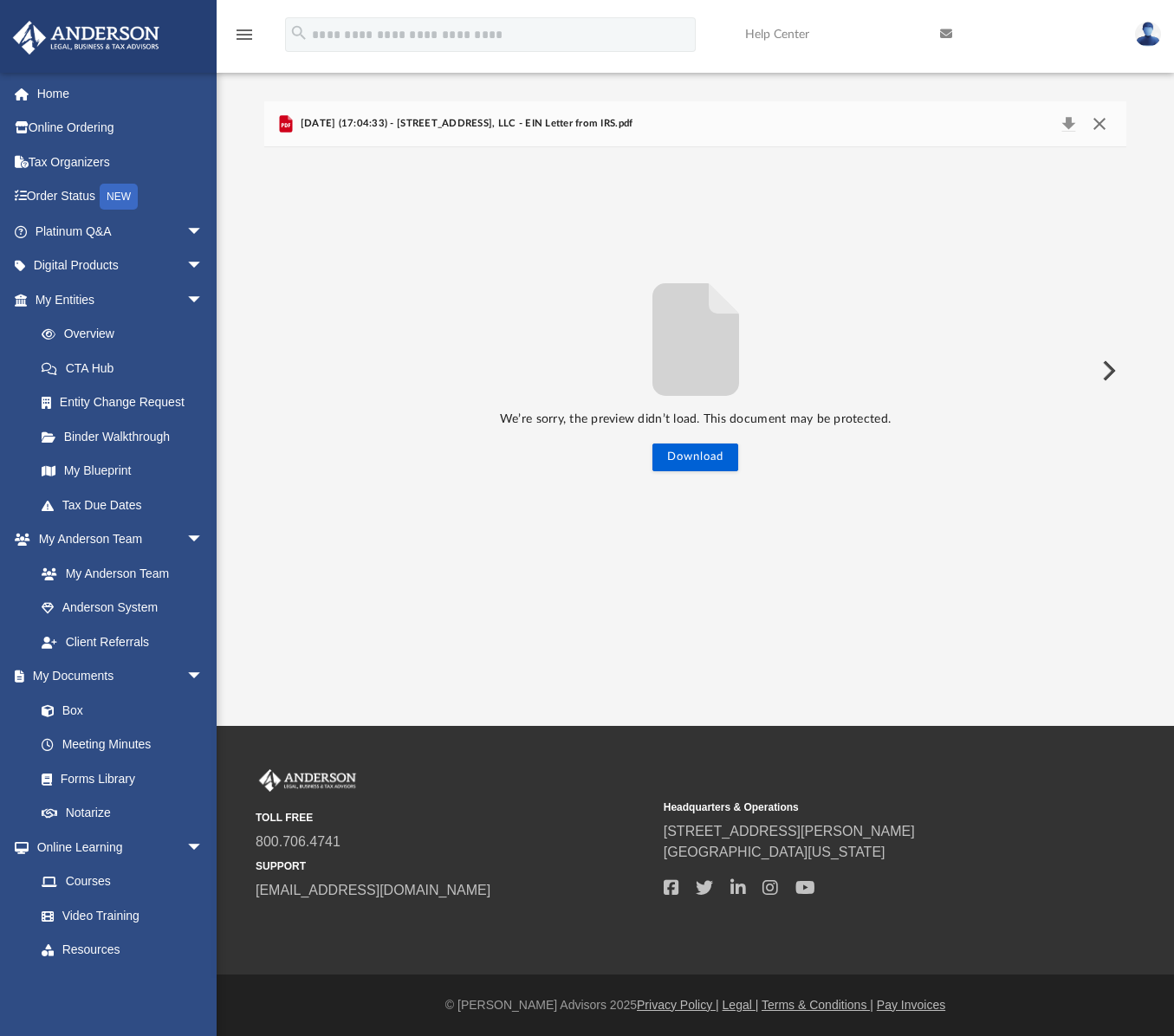
click at [1103, 121] on button "Close" at bounding box center [1098, 124] width 31 height 25
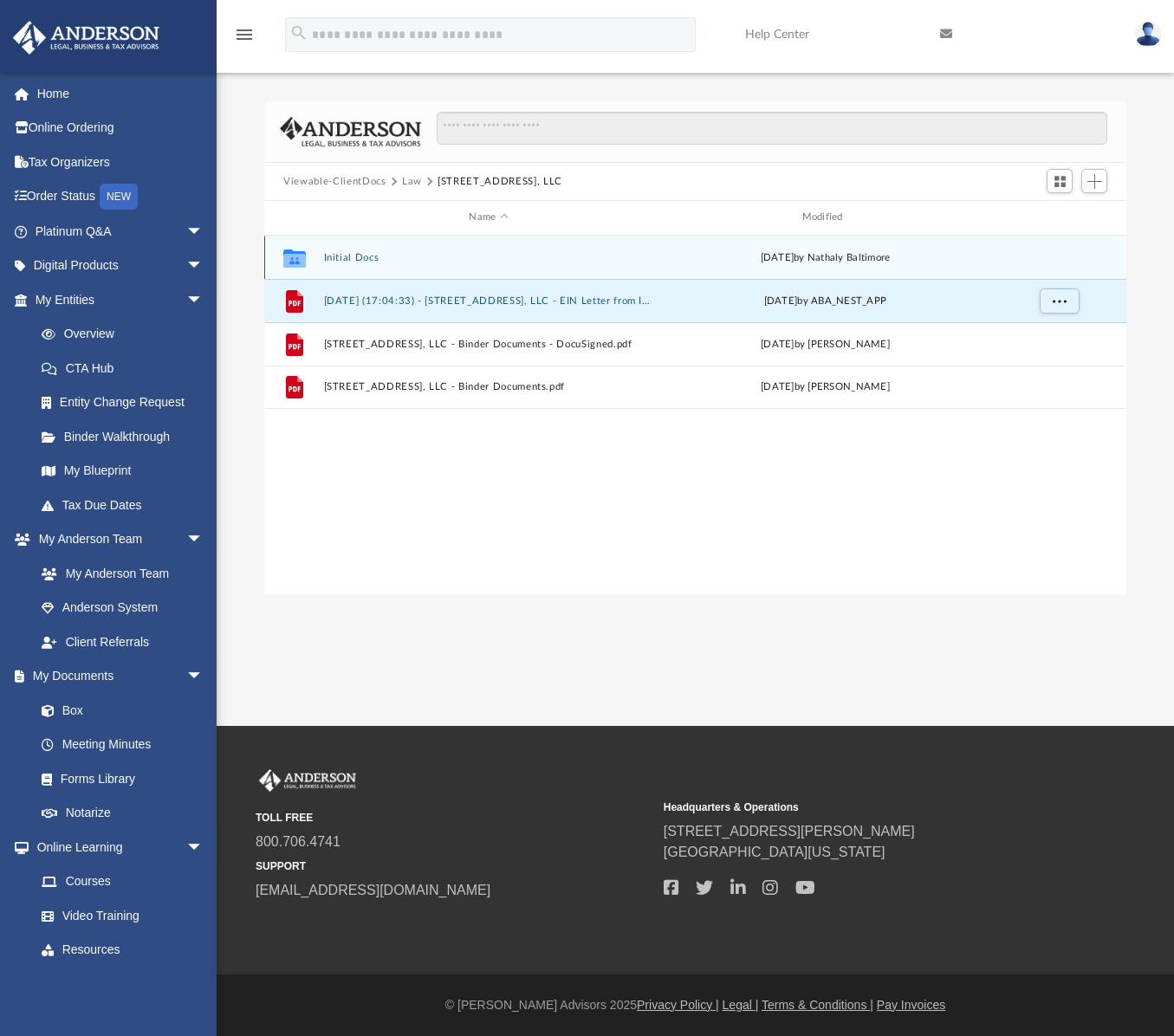
click at [339, 264] on button "Initial Docs" at bounding box center [489, 257] width 330 height 11
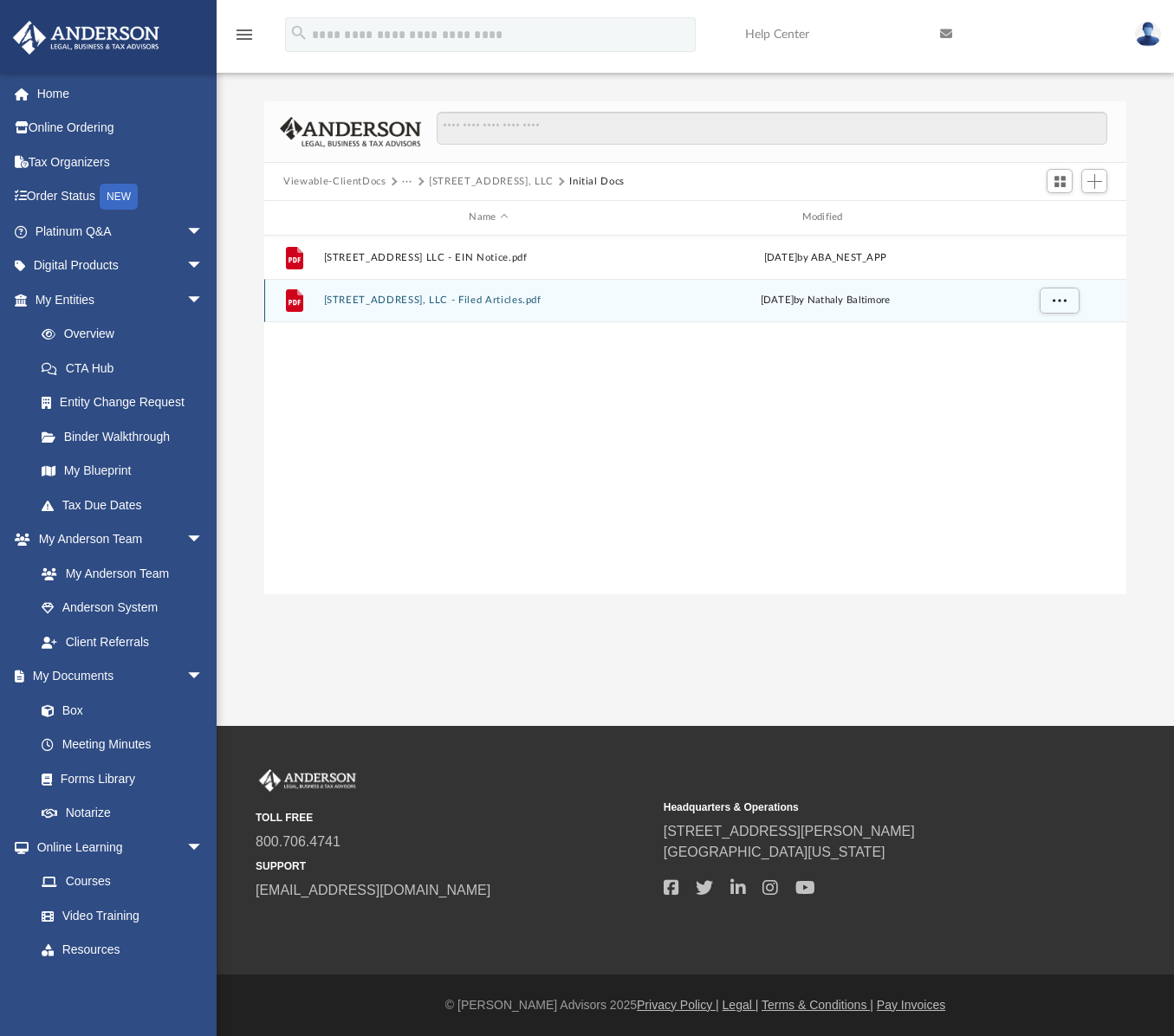
click at [452, 300] on button "3321 Mishawaka Ave, LLC - Filed Articles.pdf" at bounding box center [489, 300] width 330 height 11
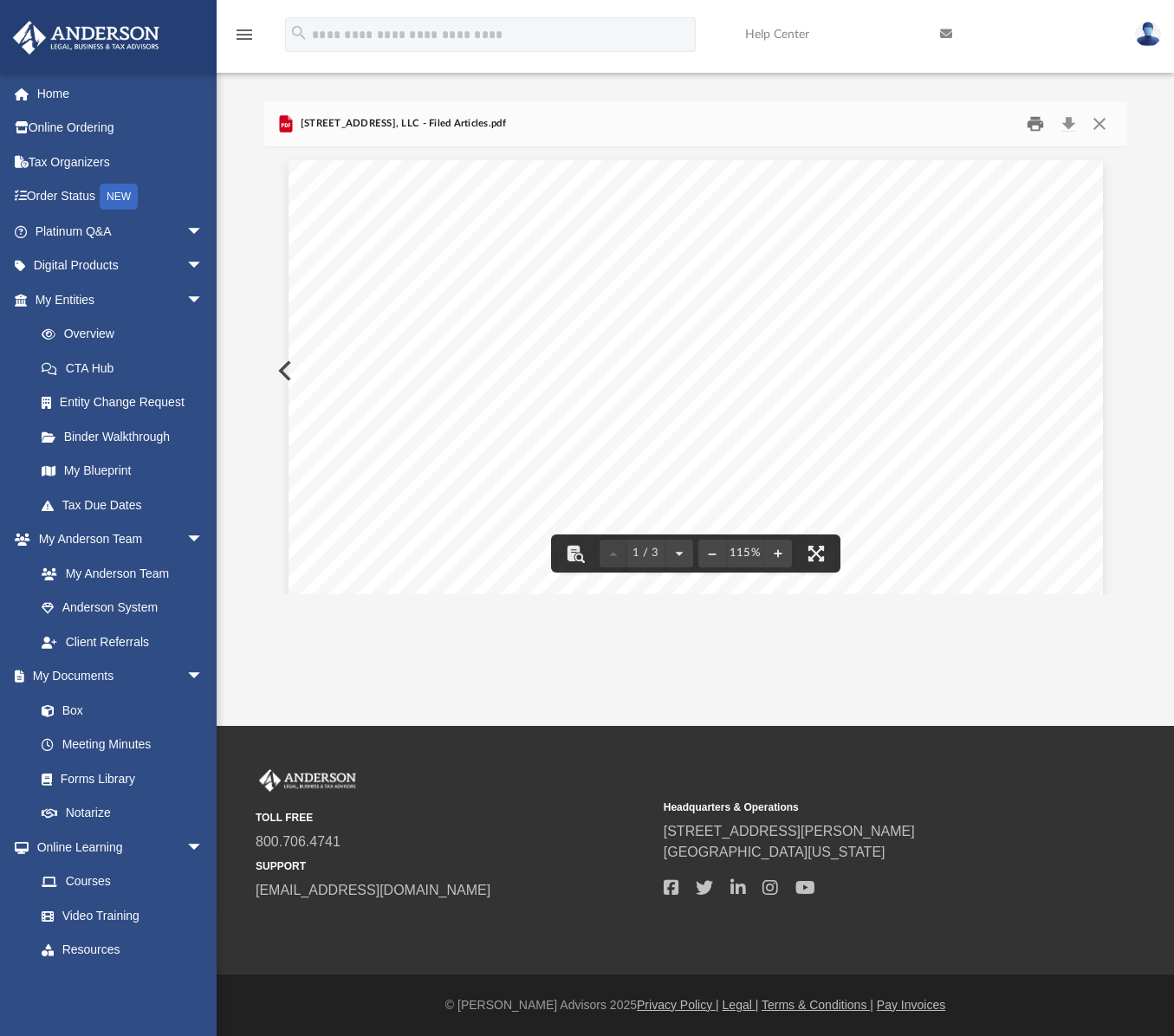
click at [1025, 120] on button "Print" at bounding box center [1034, 124] width 34 height 27
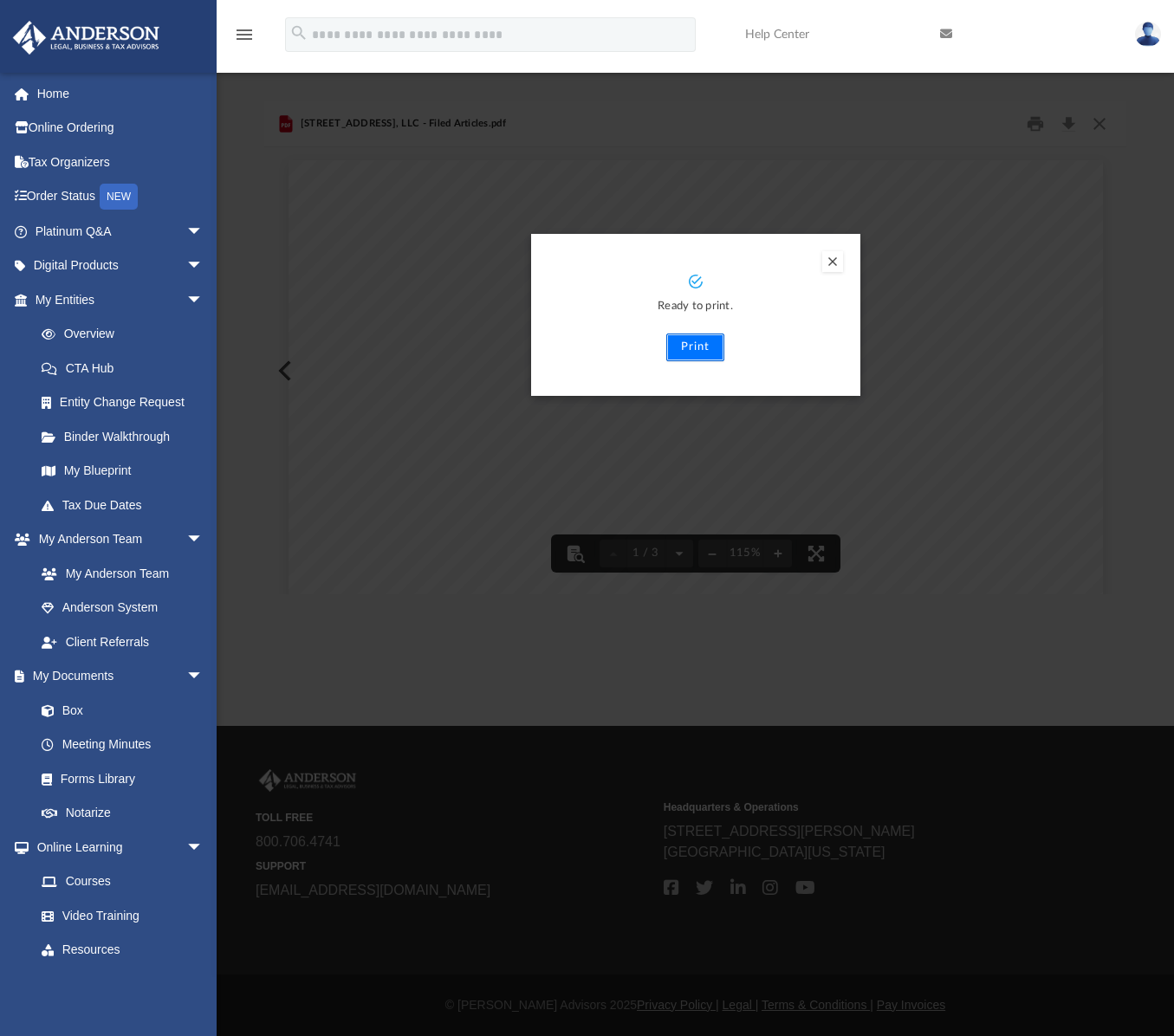
click at [697, 347] on button "Print" at bounding box center [695, 347] width 58 height 28
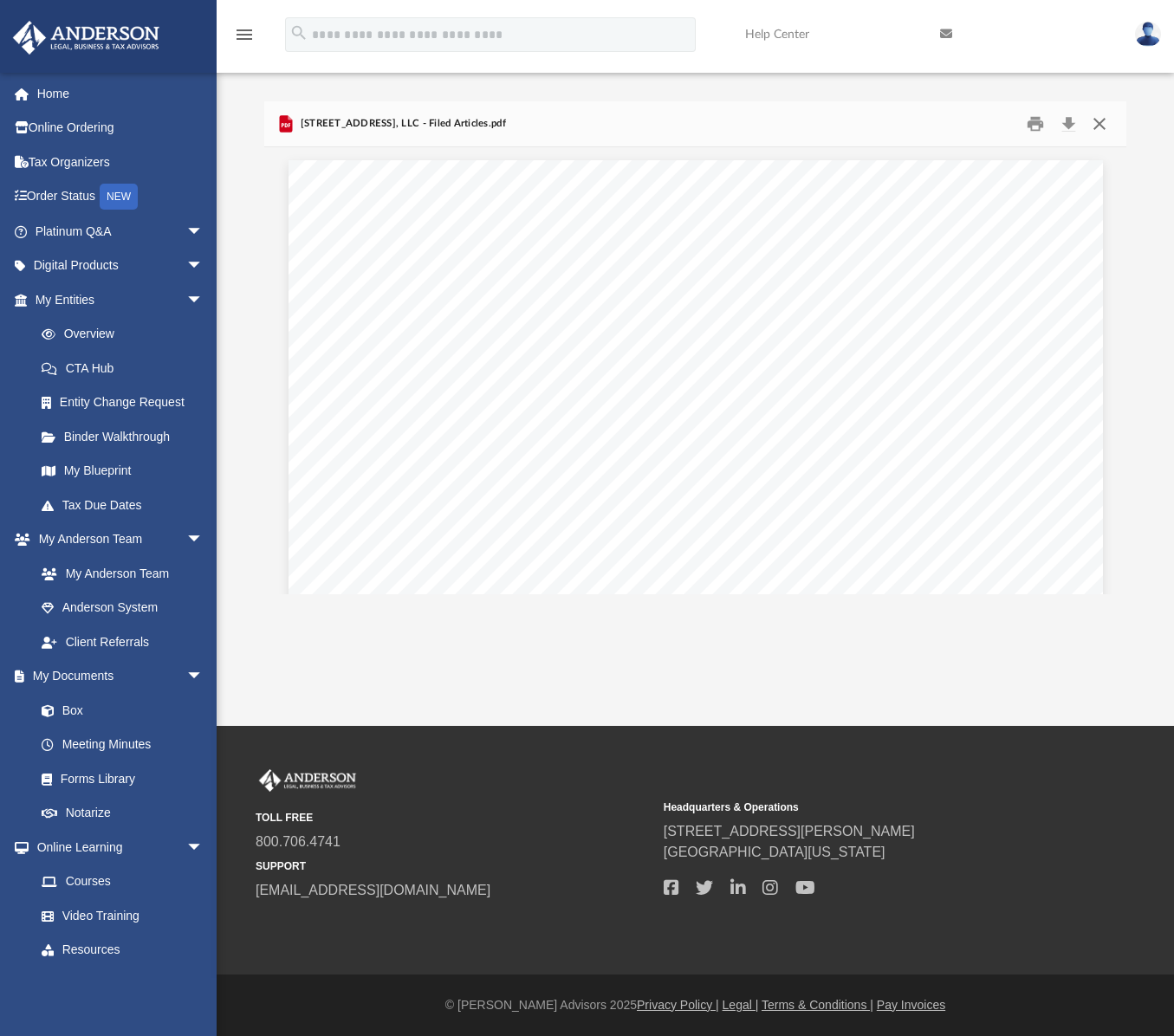
click at [1093, 124] on button "Close" at bounding box center [1098, 124] width 31 height 27
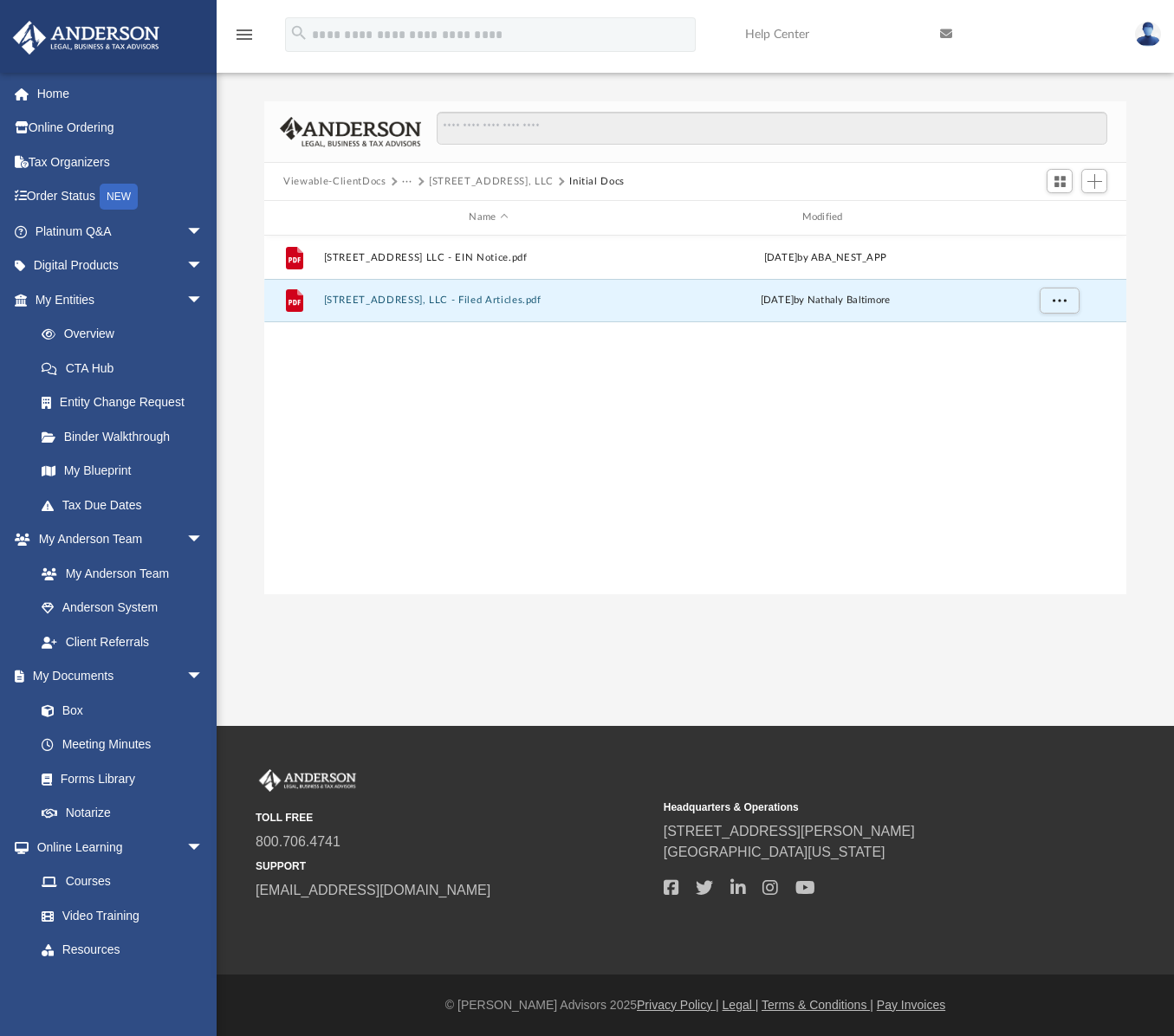
click at [418, 181] on span at bounding box center [420, 182] width 9 height 9
click at [457, 180] on button "3321 Mishawaka Ave, LLC" at bounding box center [491, 182] width 125 height 16
click at [588, 185] on button "Initial Docs" at bounding box center [597, 182] width 55 height 16
click at [481, 180] on button "3321 Mishawaka Ave, LLC" at bounding box center [491, 182] width 125 height 16
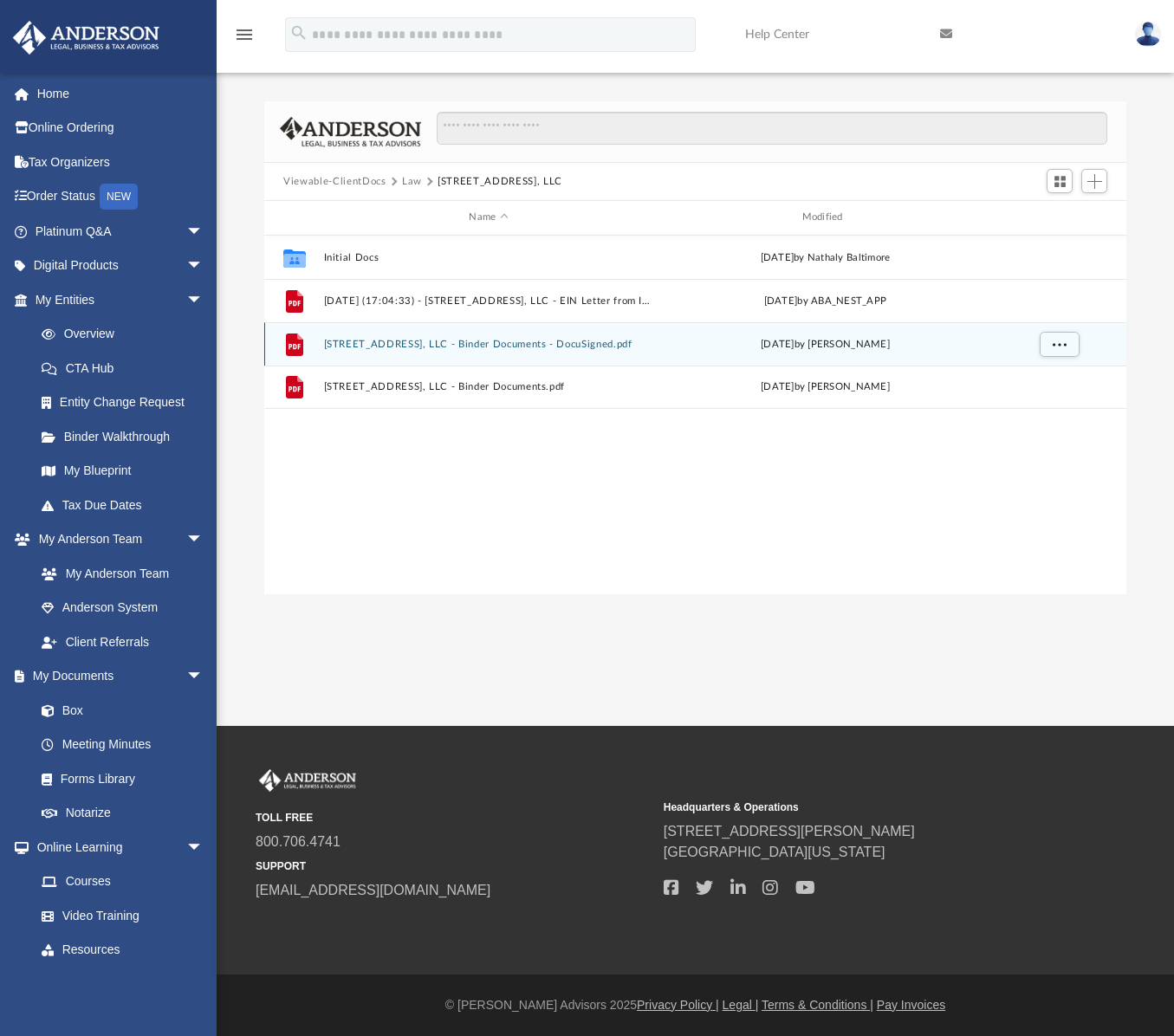
click at [469, 340] on button "3321 Mishawaka Ave, LLC - Binder Documents - DocuSigned.pdf" at bounding box center [489, 344] width 330 height 11
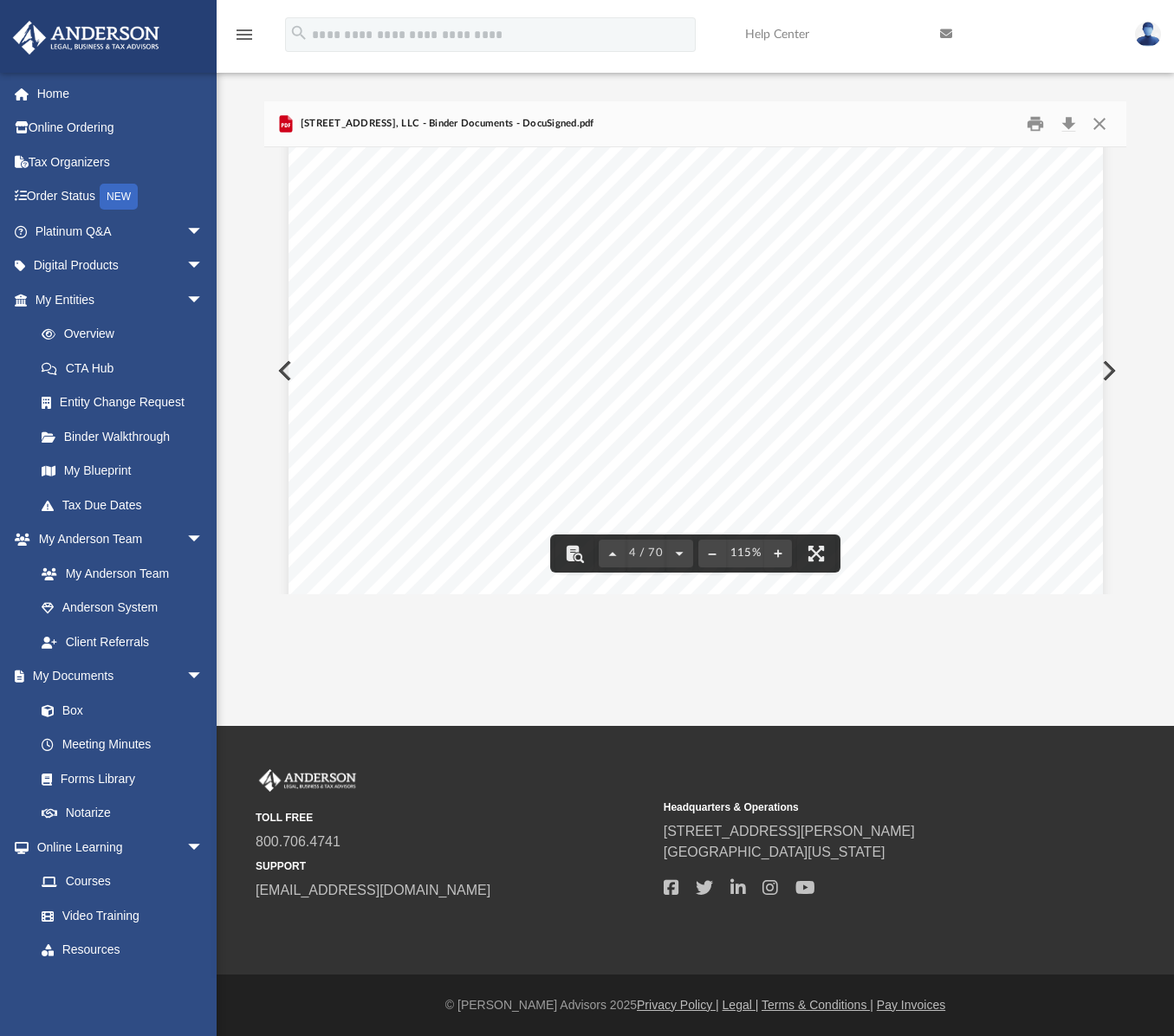
scroll to position [3811, 0]
